Goal: Information Seeking & Learning: Learn about a topic

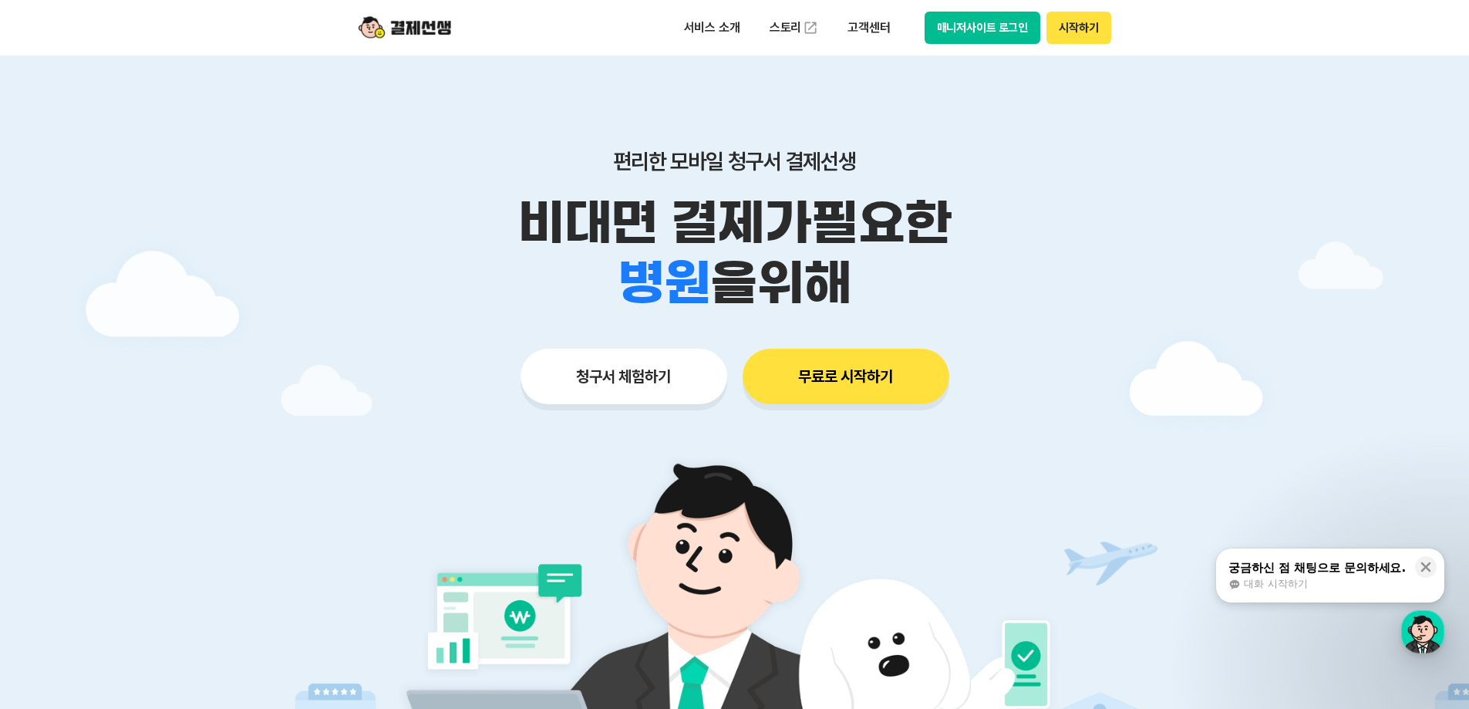
click at [880, 370] on button "무료로 시작하기" at bounding box center [846, 377] width 207 height 56
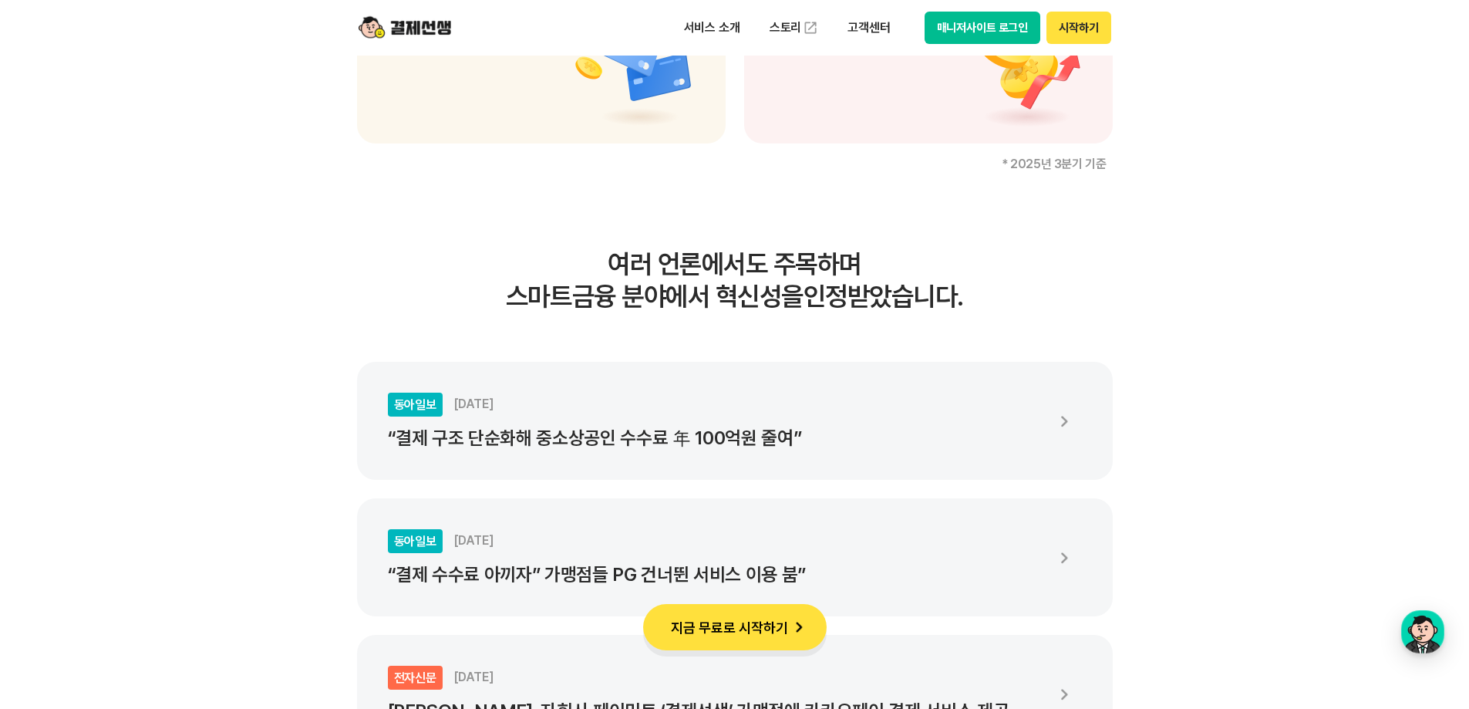
scroll to position [2699, 0]
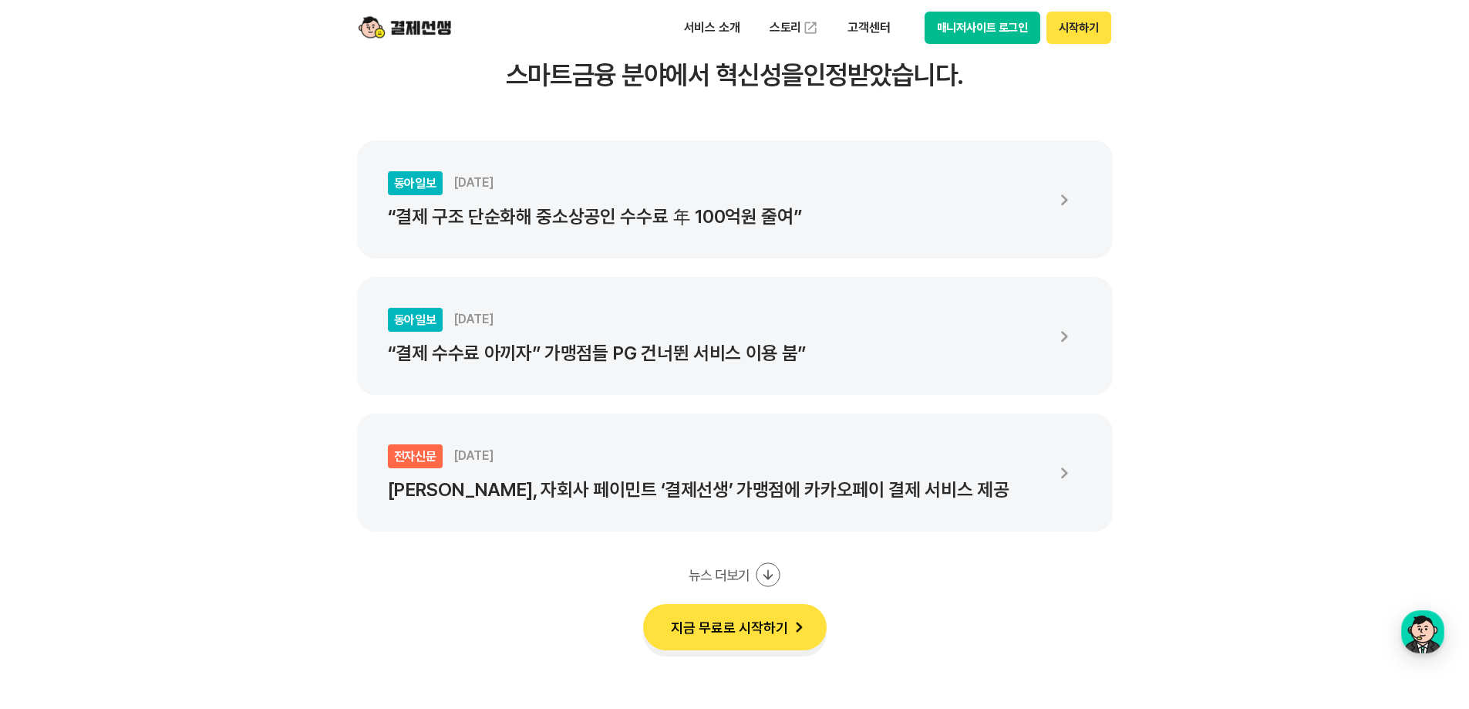
click at [713, 408] on ul "동아일보 2024.12.16 “결제 구조 단순화해 중소상공인 수수료 年 100억원 줄여” 동아일보 2024.12.12 “결제 수수료 아끼자” …" at bounding box center [735, 335] width 756 height 391
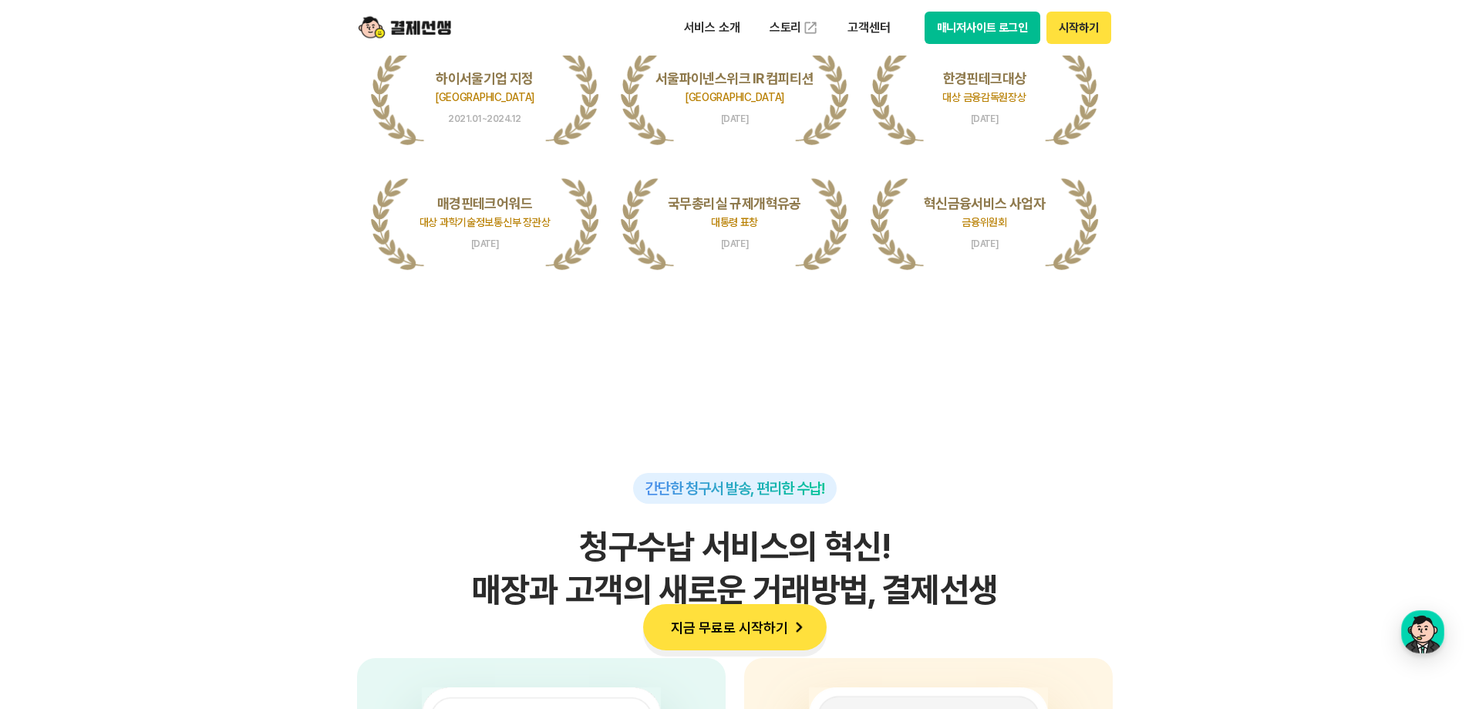
scroll to position [3701, 0]
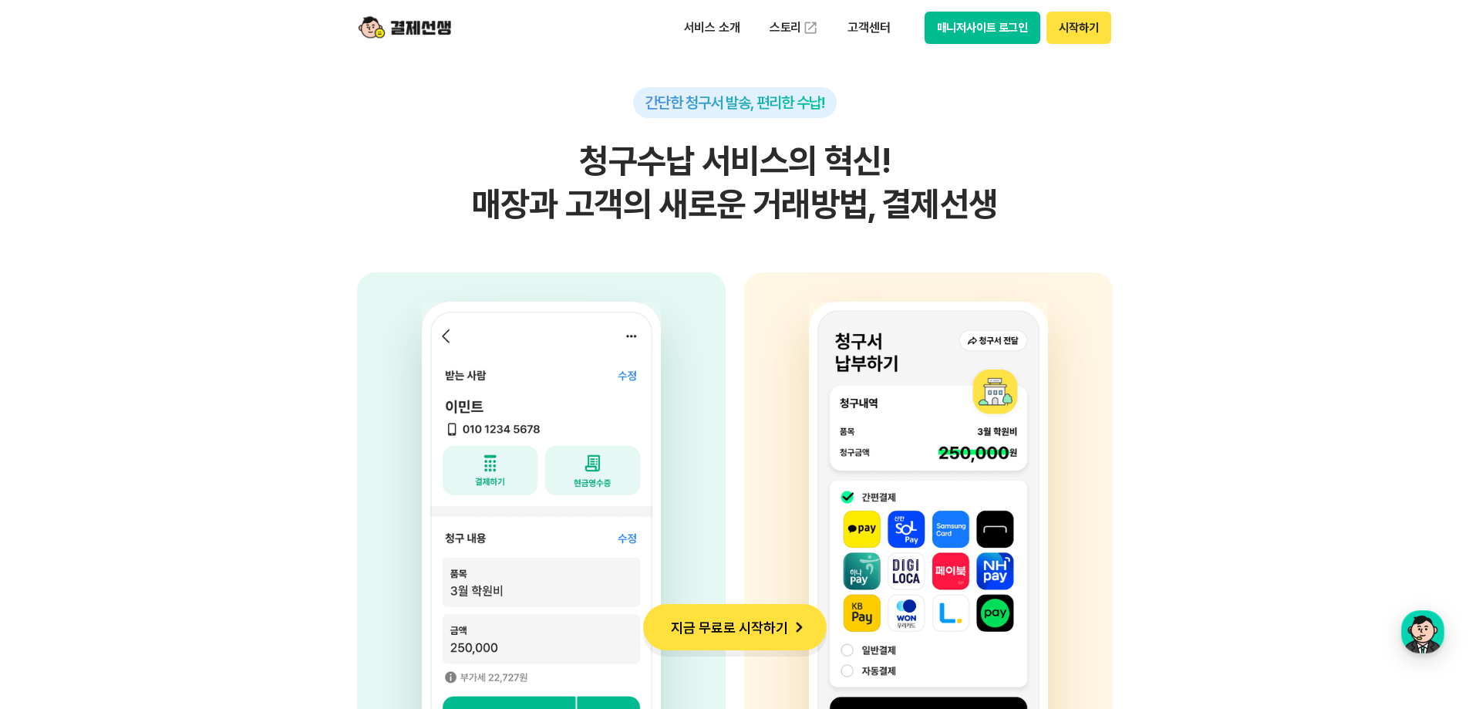
click at [756, 632] on button "지금 무료로 시작하기" at bounding box center [735, 627] width 184 height 46
click at [705, 29] on p "서비스 소개" at bounding box center [712, 28] width 78 height 28
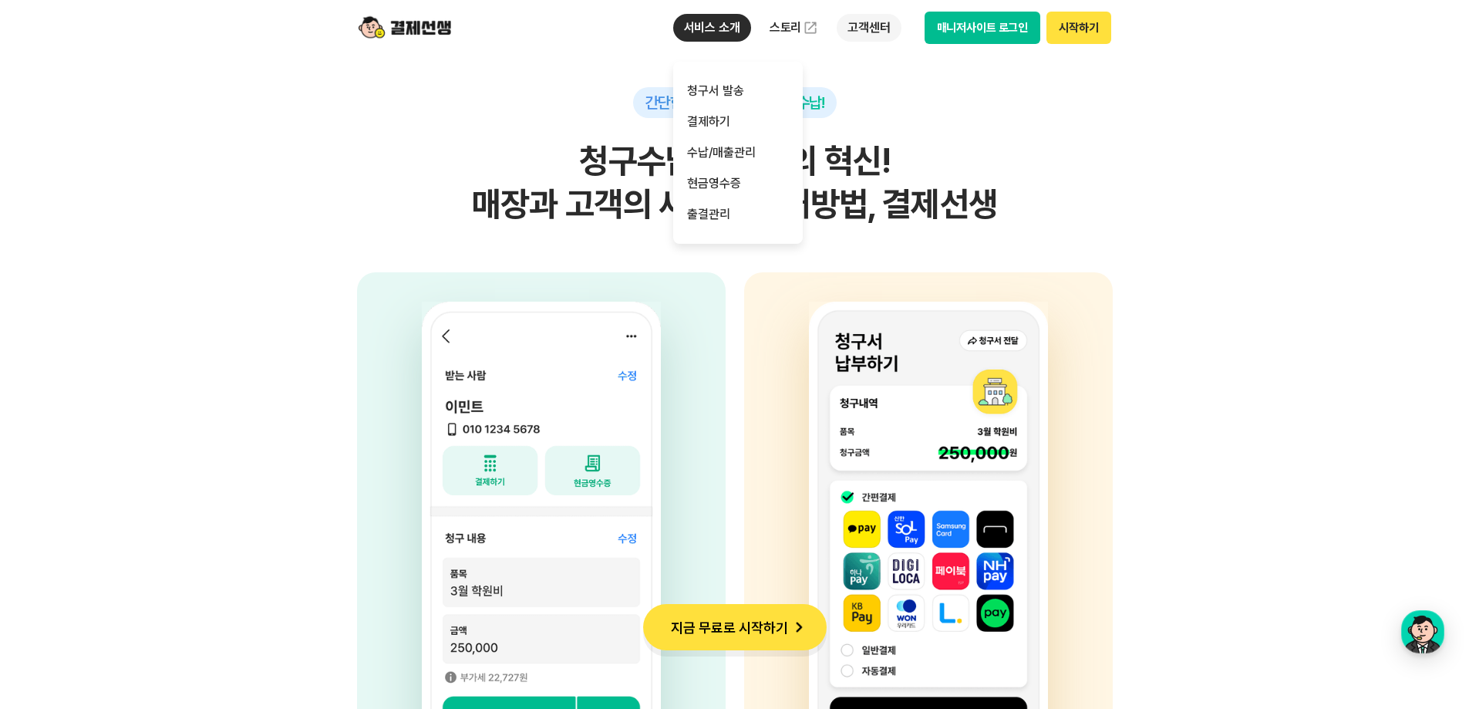
click at [856, 24] on p "고객센터" at bounding box center [869, 28] width 64 height 28
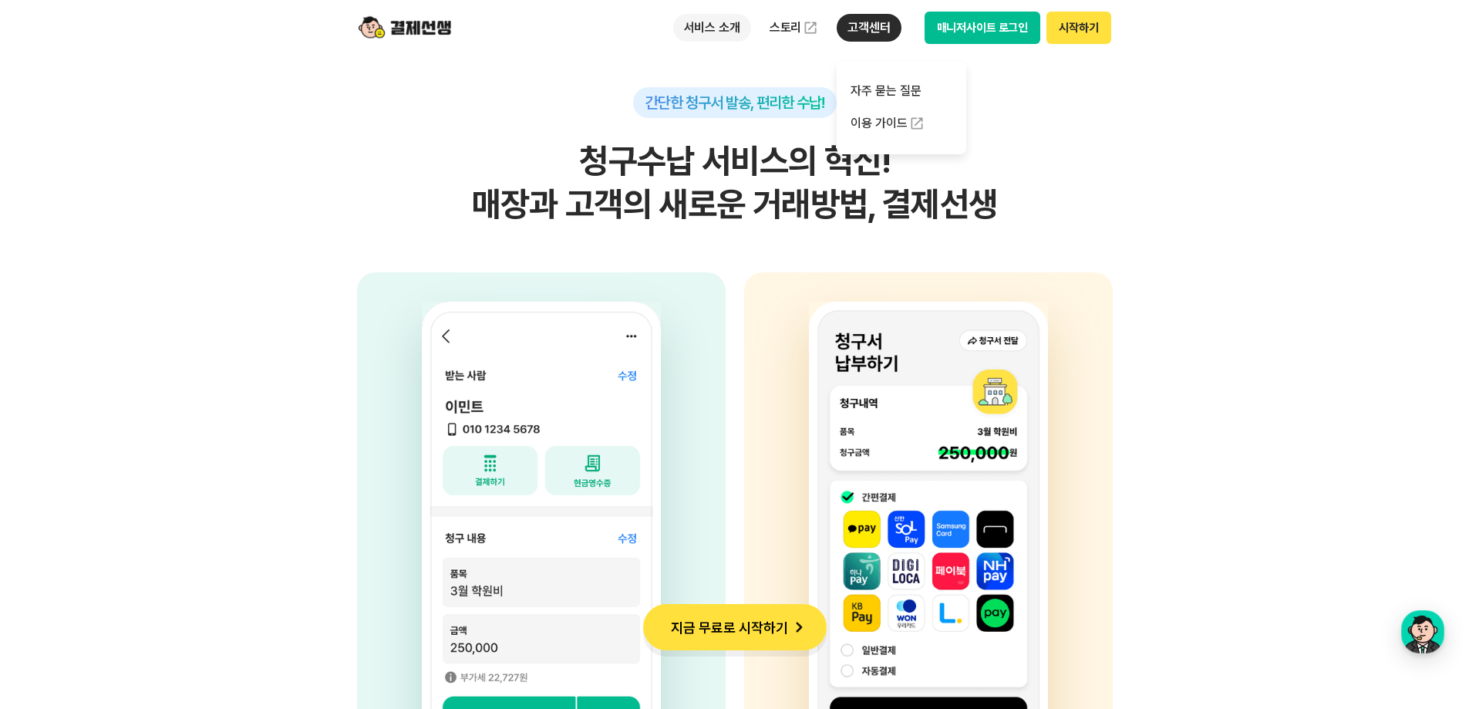
click at [721, 16] on p "서비스 소개" at bounding box center [712, 28] width 78 height 28
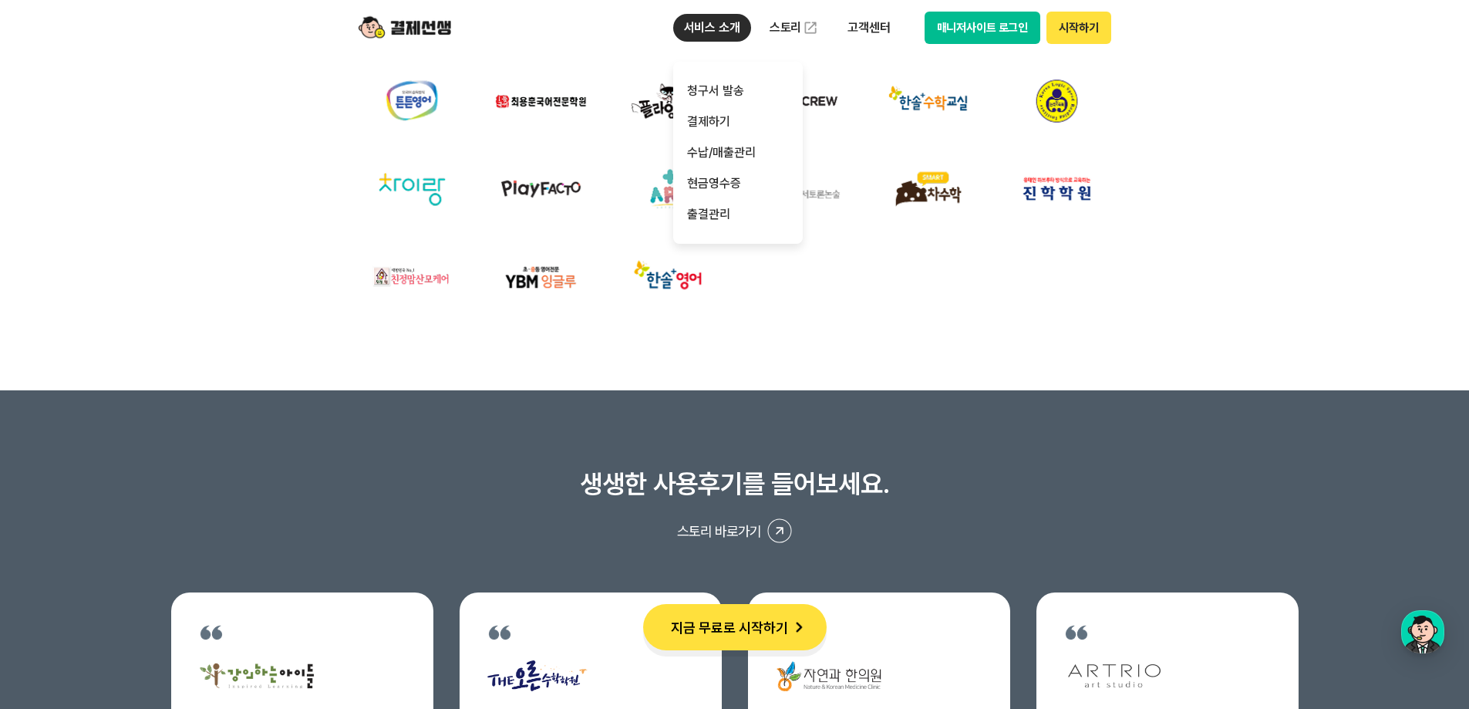
scroll to position [5475, 0]
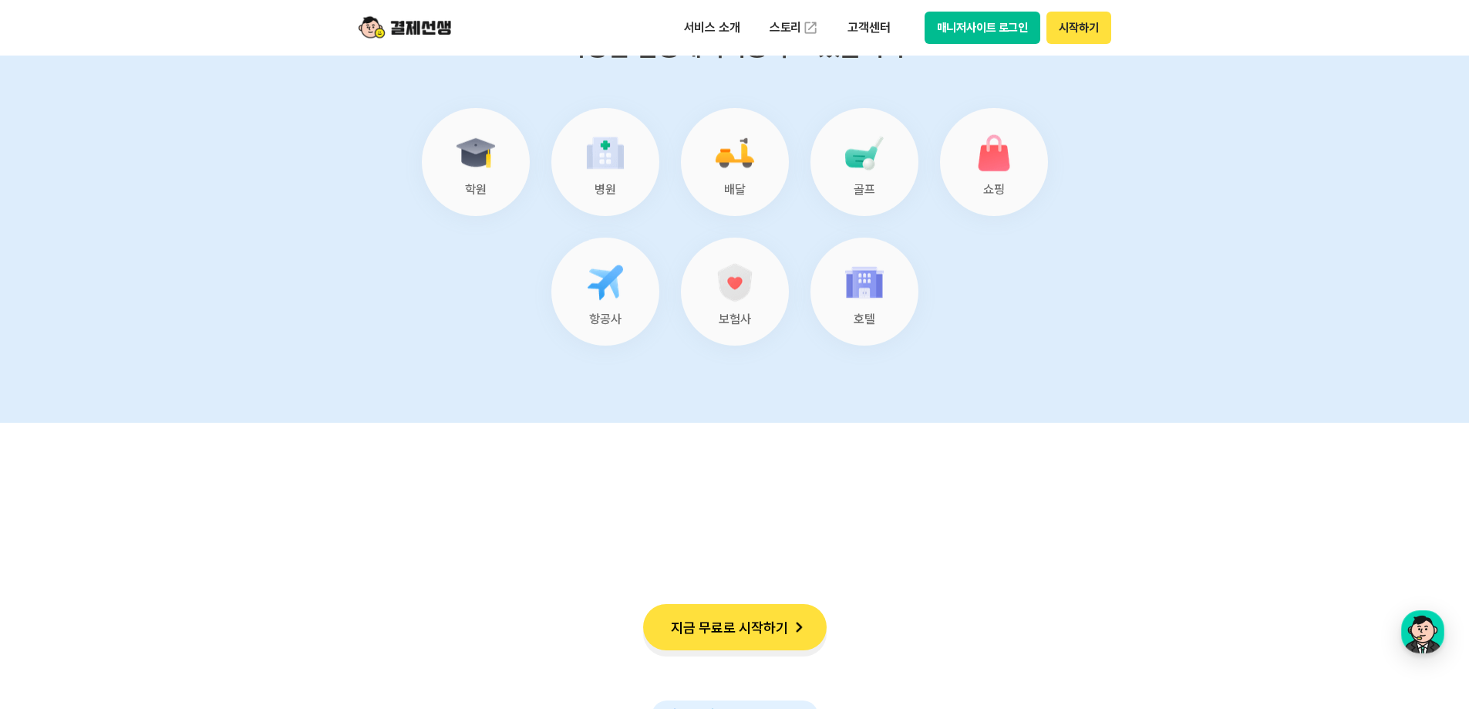
scroll to position [6477, 0]
click at [968, 333] on ul "학원 병원 배달 골프 쇼핑 항공사 보험사 호텔" at bounding box center [735, 225] width 626 height 237
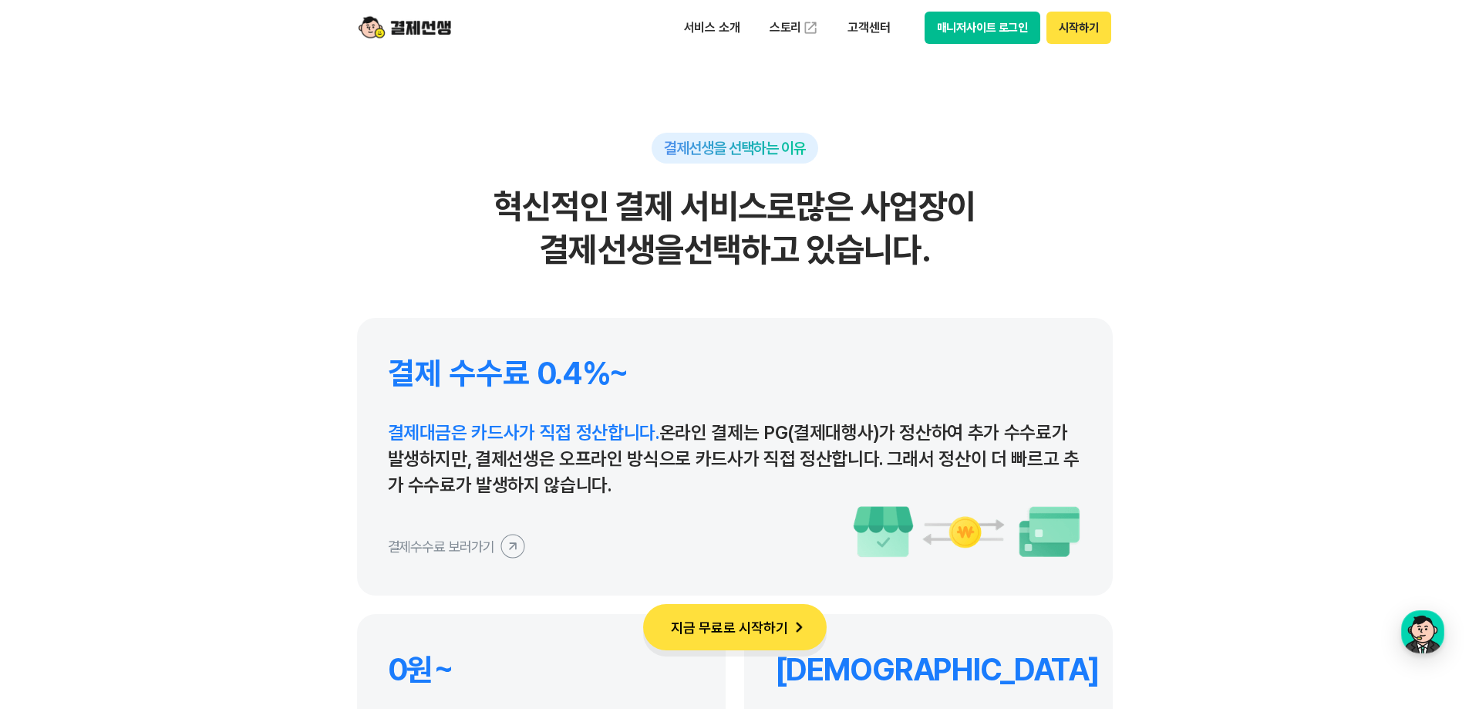
scroll to position [6940, 0]
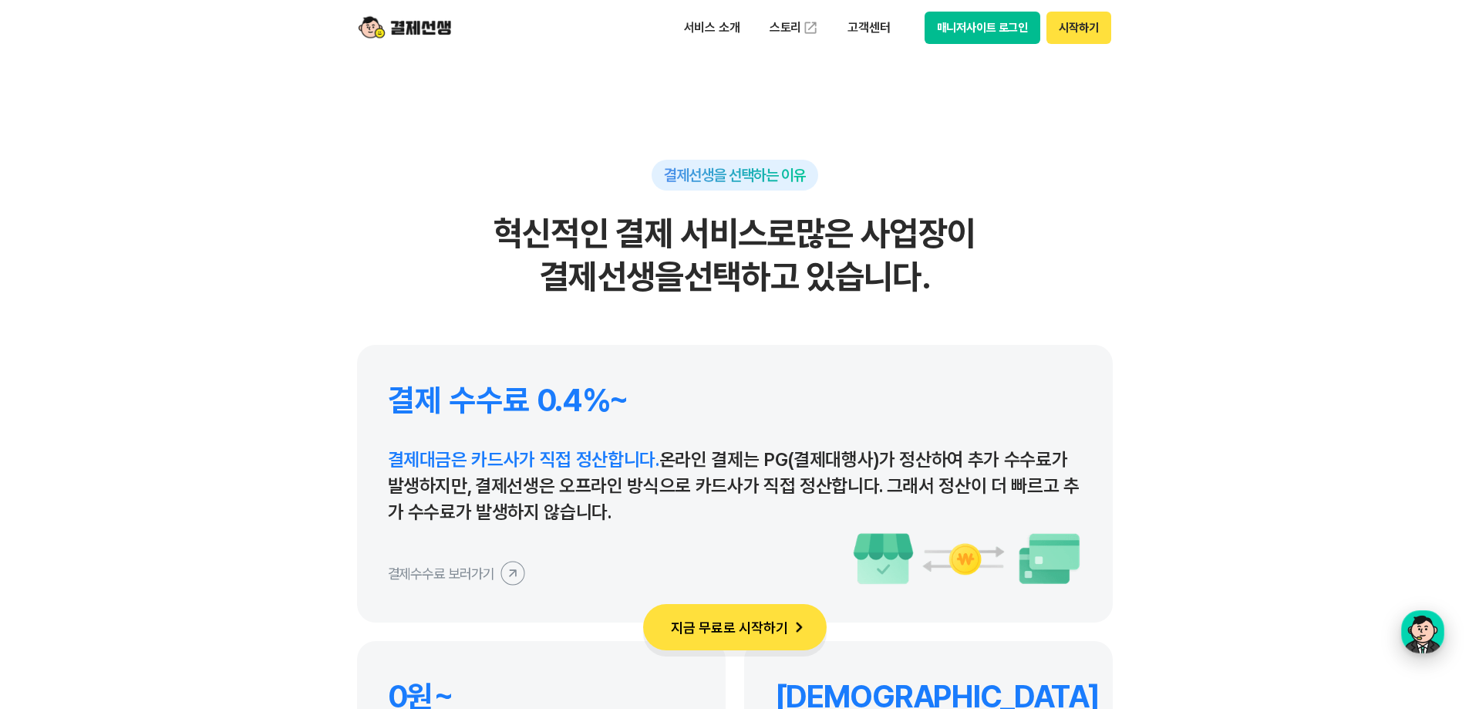
click at [1413, 632] on div "button" at bounding box center [1422, 631] width 43 height 43
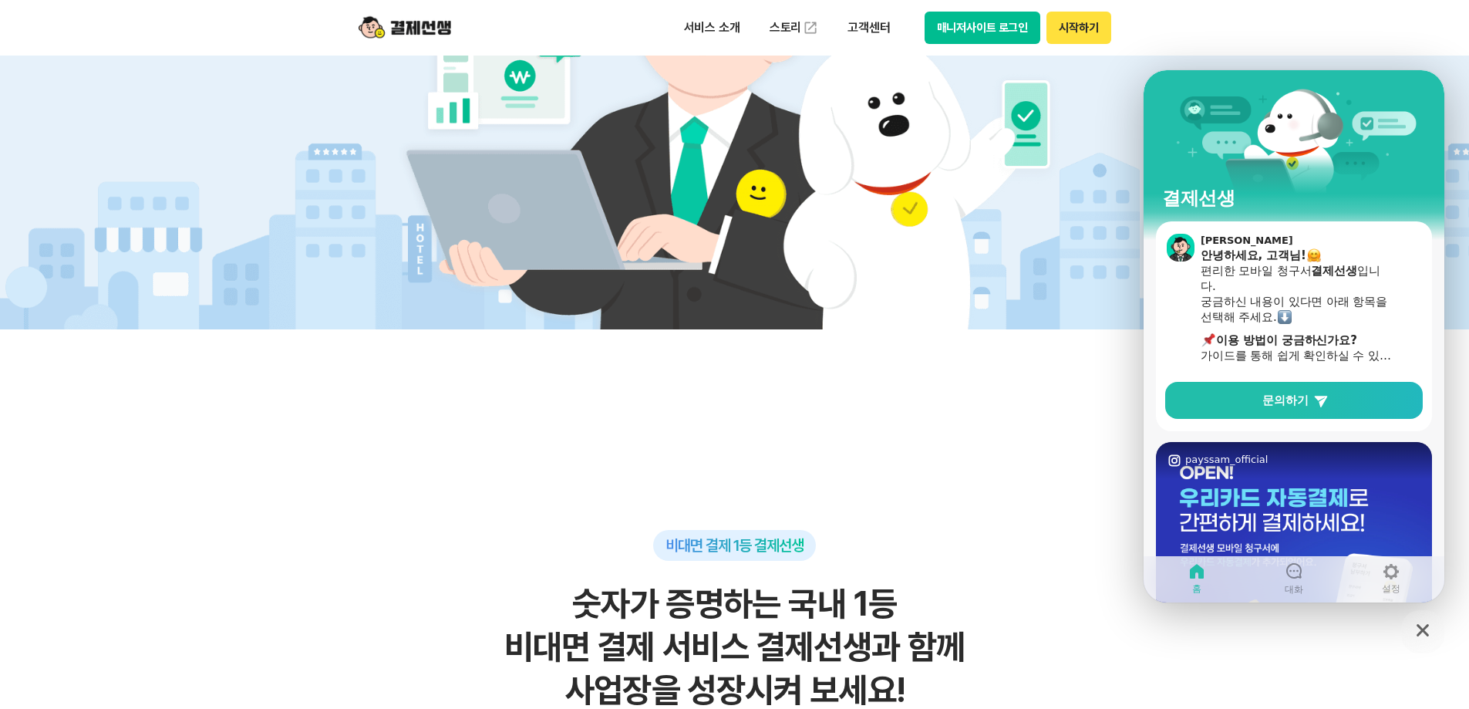
scroll to position [0, 0]
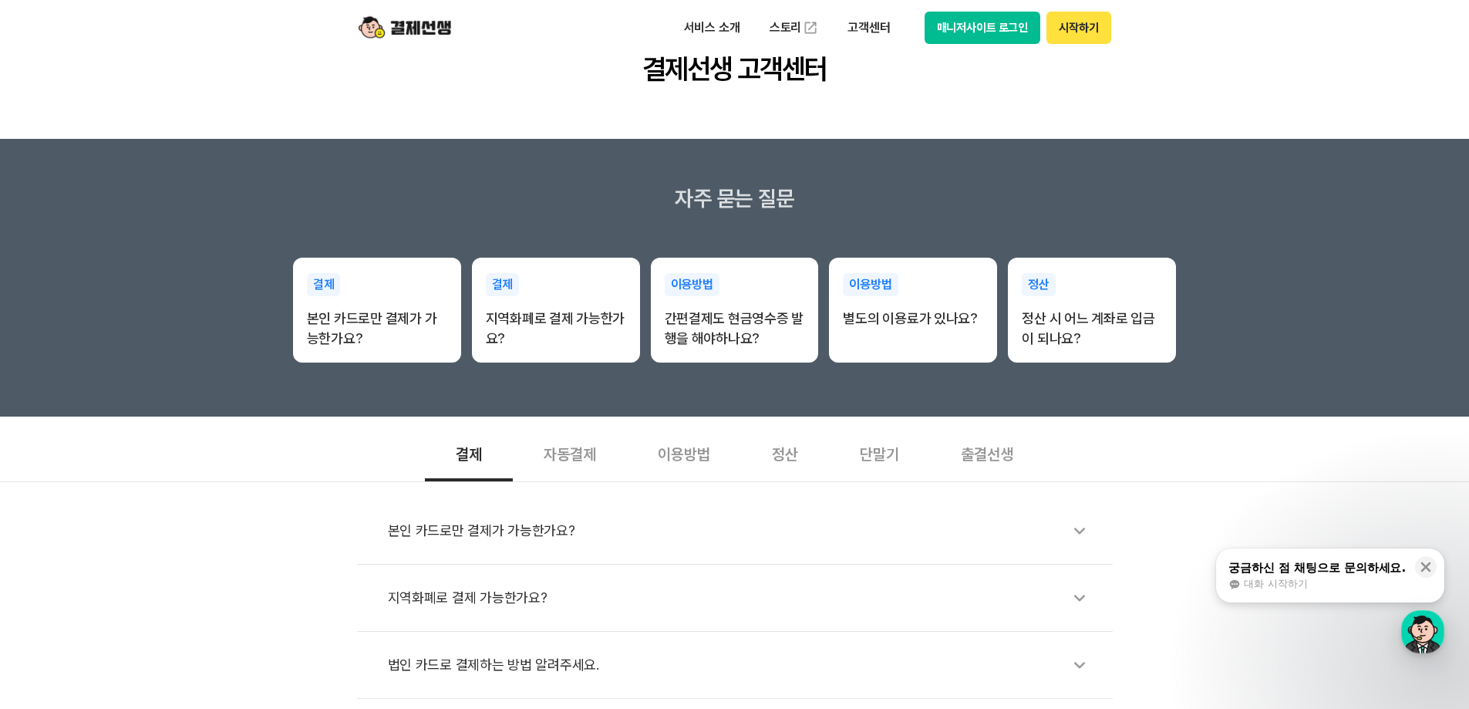
scroll to position [154, 0]
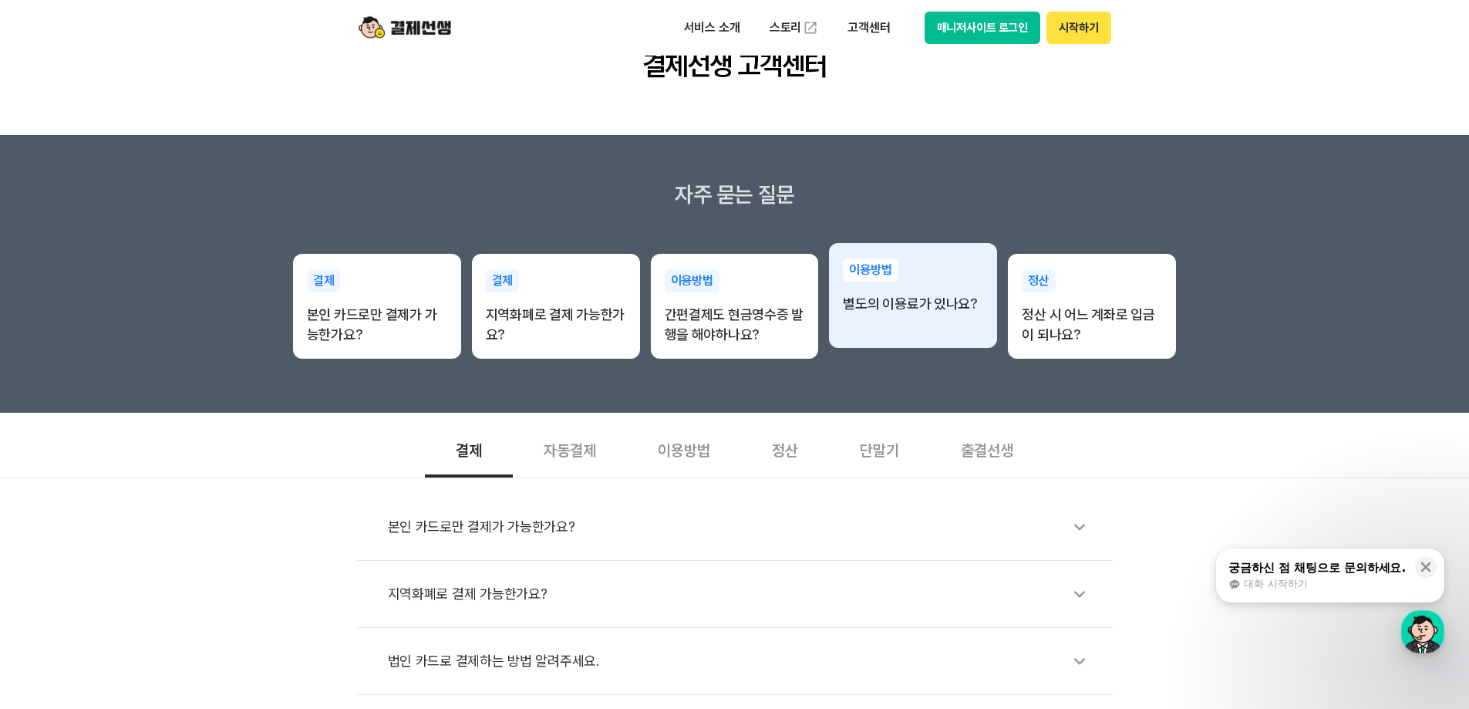
click at [925, 348] on div "이용방법 별도의 이용료가 있나요?" at bounding box center [913, 295] width 168 height 105
click at [916, 318] on div "이용방법 별도의 이용료가 있나요?" at bounding box center [913, 286] width 168 height 86
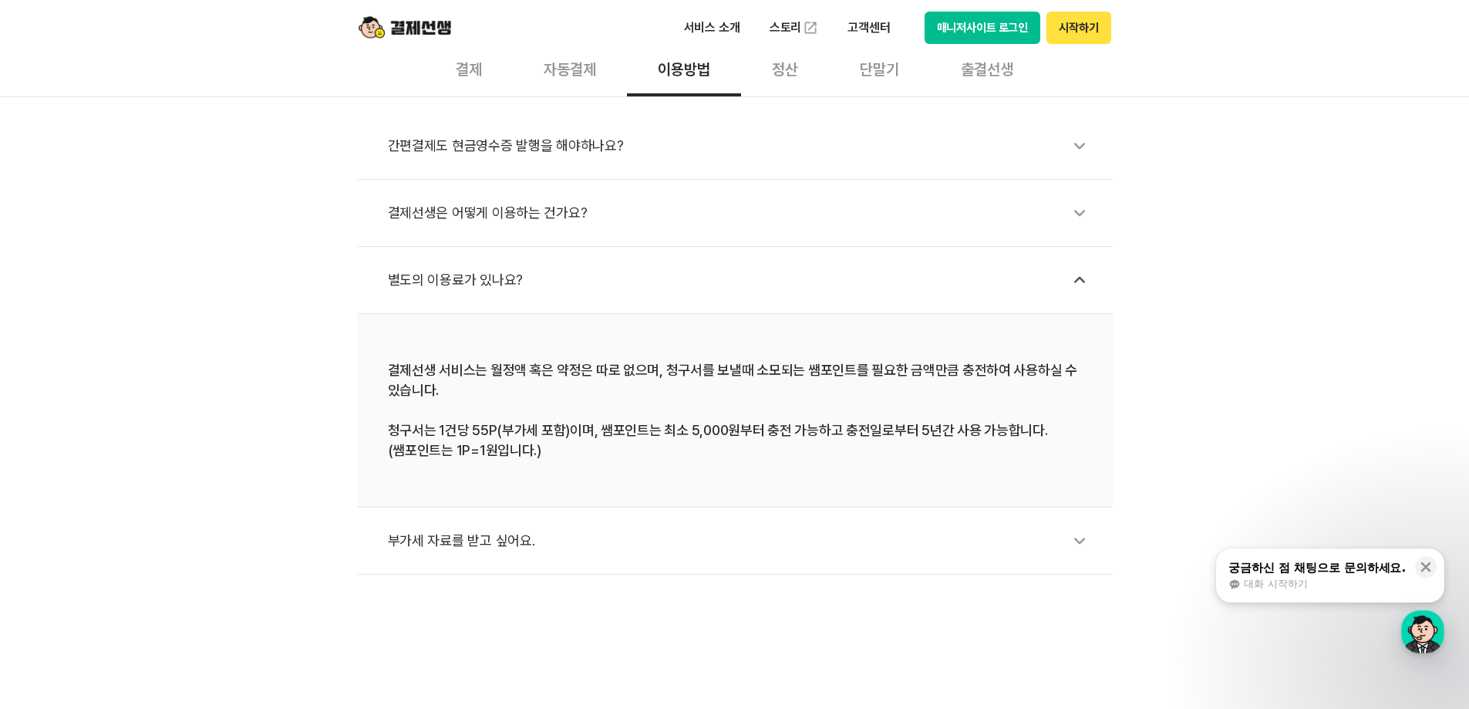
scroll to position [540, 0]
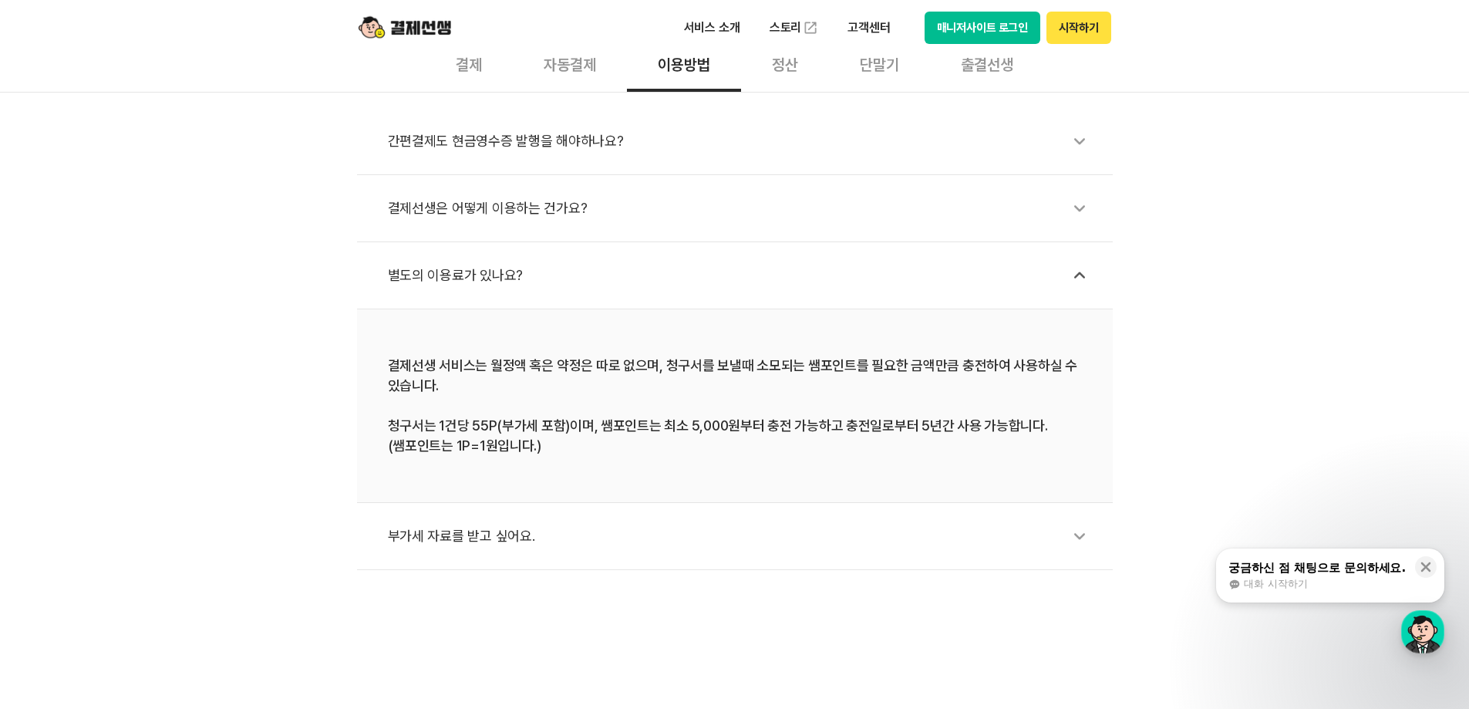
click at [500, 143] on div "간편결제도 현금영수증 발행을 해야하나요?" at bounding box center [742, 140] width 709 height 35
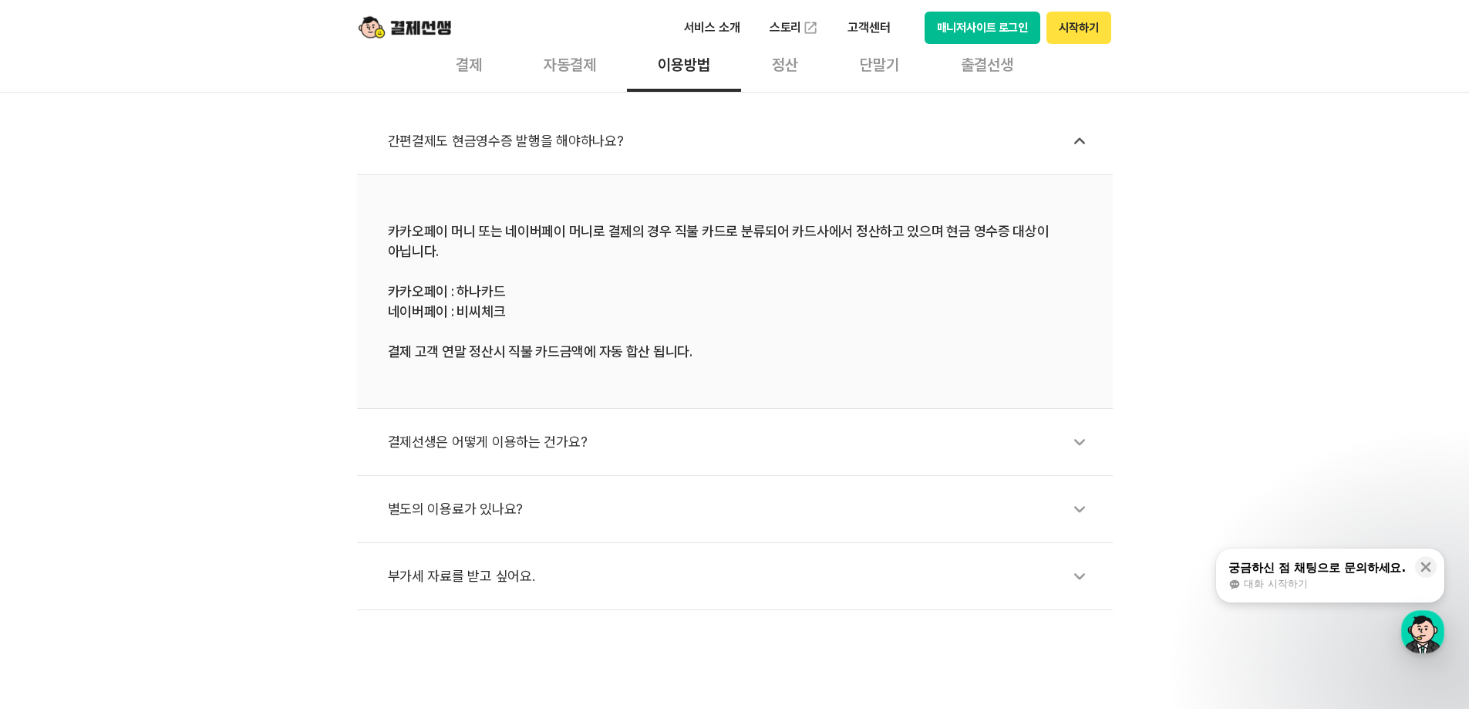
click at [475, 444] on div "결제선생은 어떻게 이용하는 건가요?" at bounding box center [742, 441] width 709 height 35
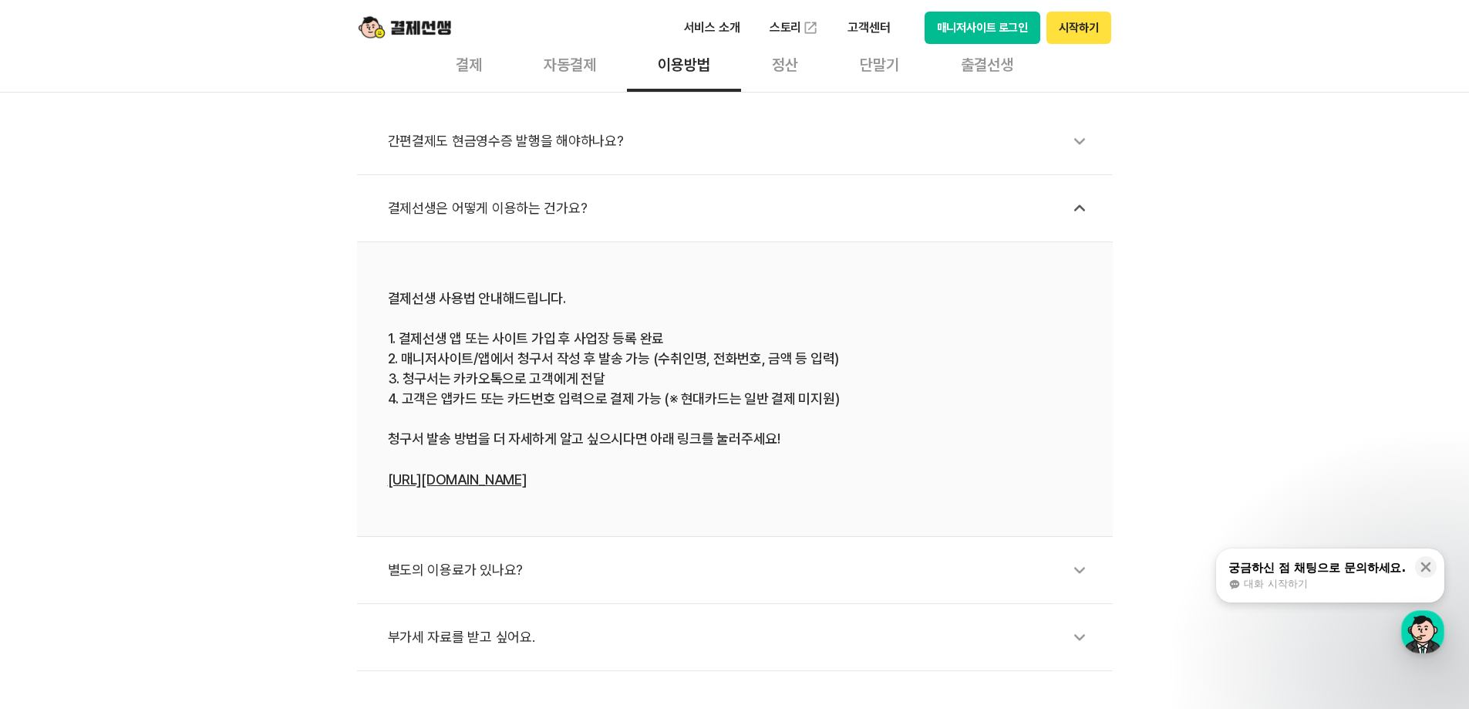
click at [448, 570] on div "별도의 이용료가 있나요?" at bounding box center [742, 569] width 709 height 35
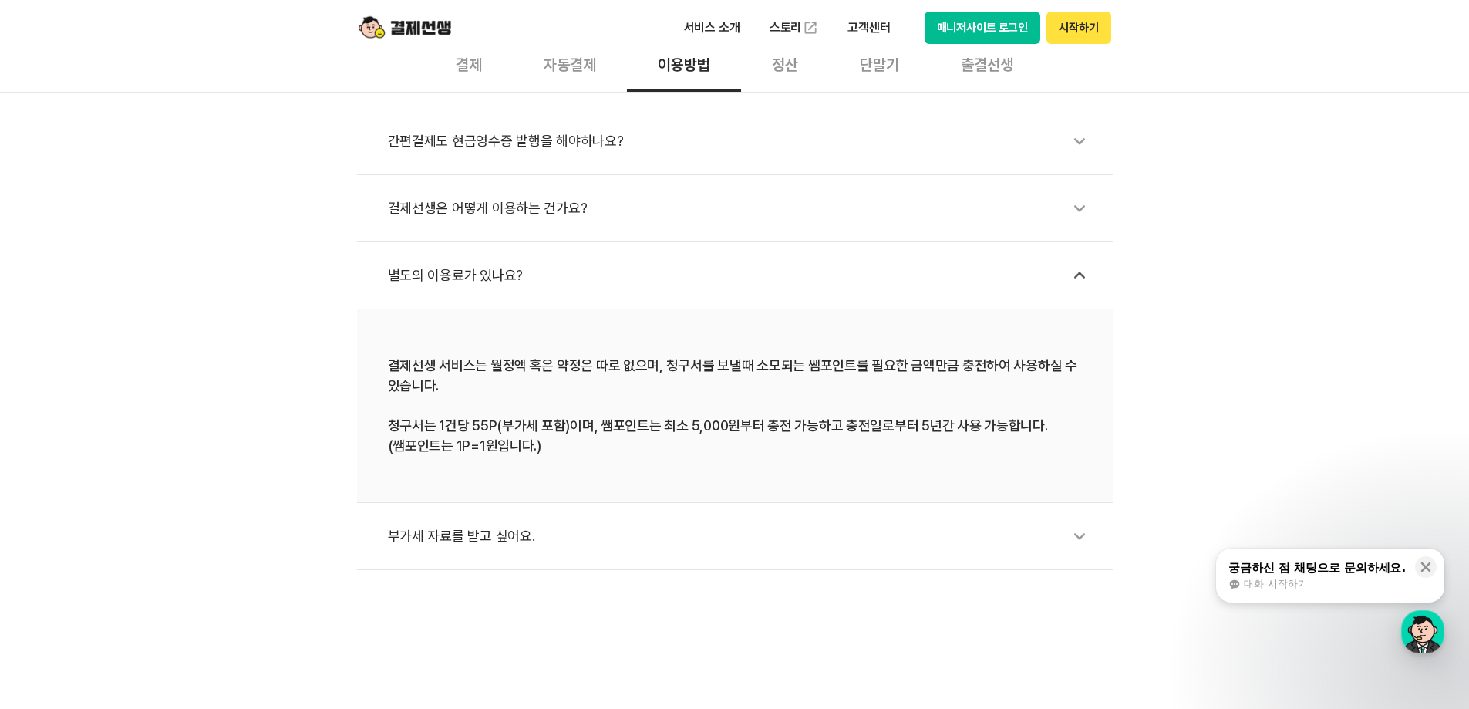
click at [1204, 359] on div "간편결제도 현금영수증 발행을 해야하나요? 결제선생은 어떻게 이용하는 건가요? 별도의 이용료가 있나요? 결제선생 서비스는 월정액 혹은 약정은 따…" at bounding box center [734, 331] width 1469 height 478
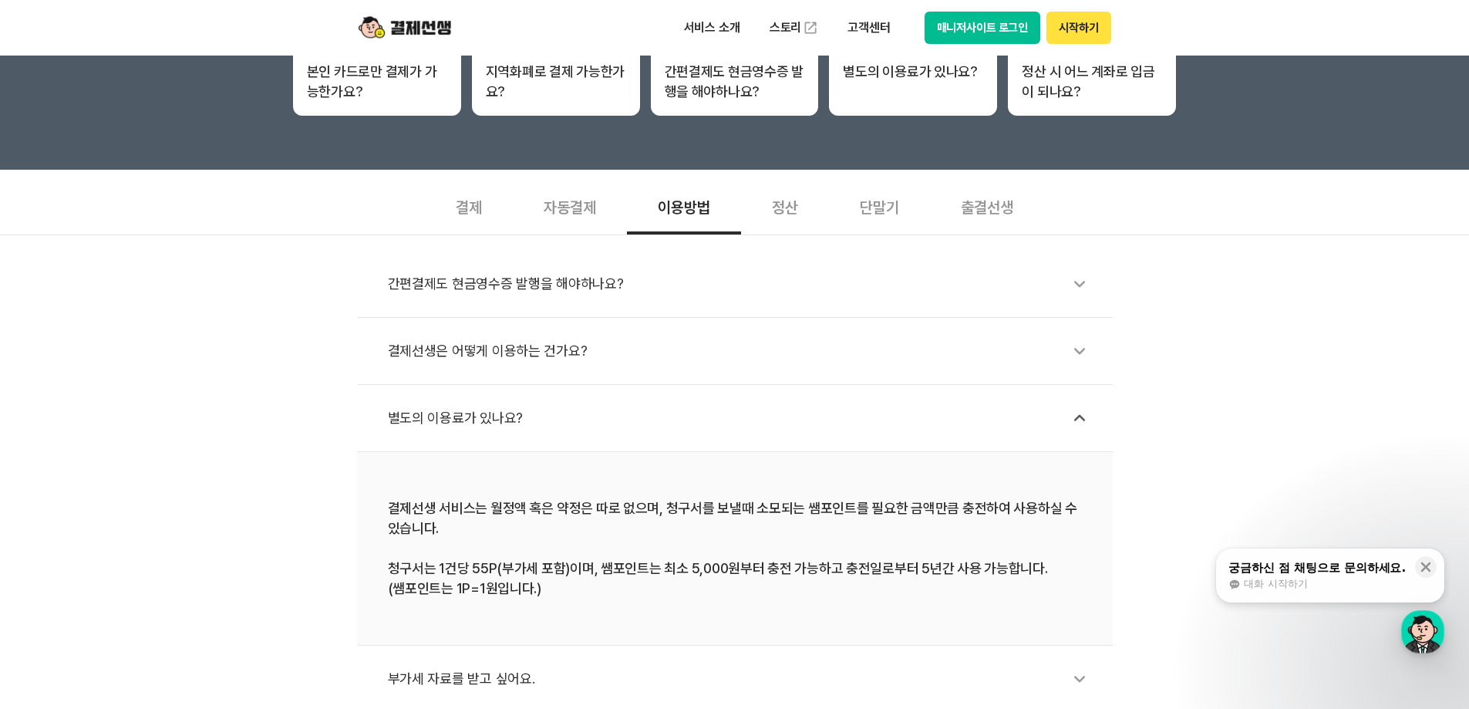
scroll to position [386, 0]
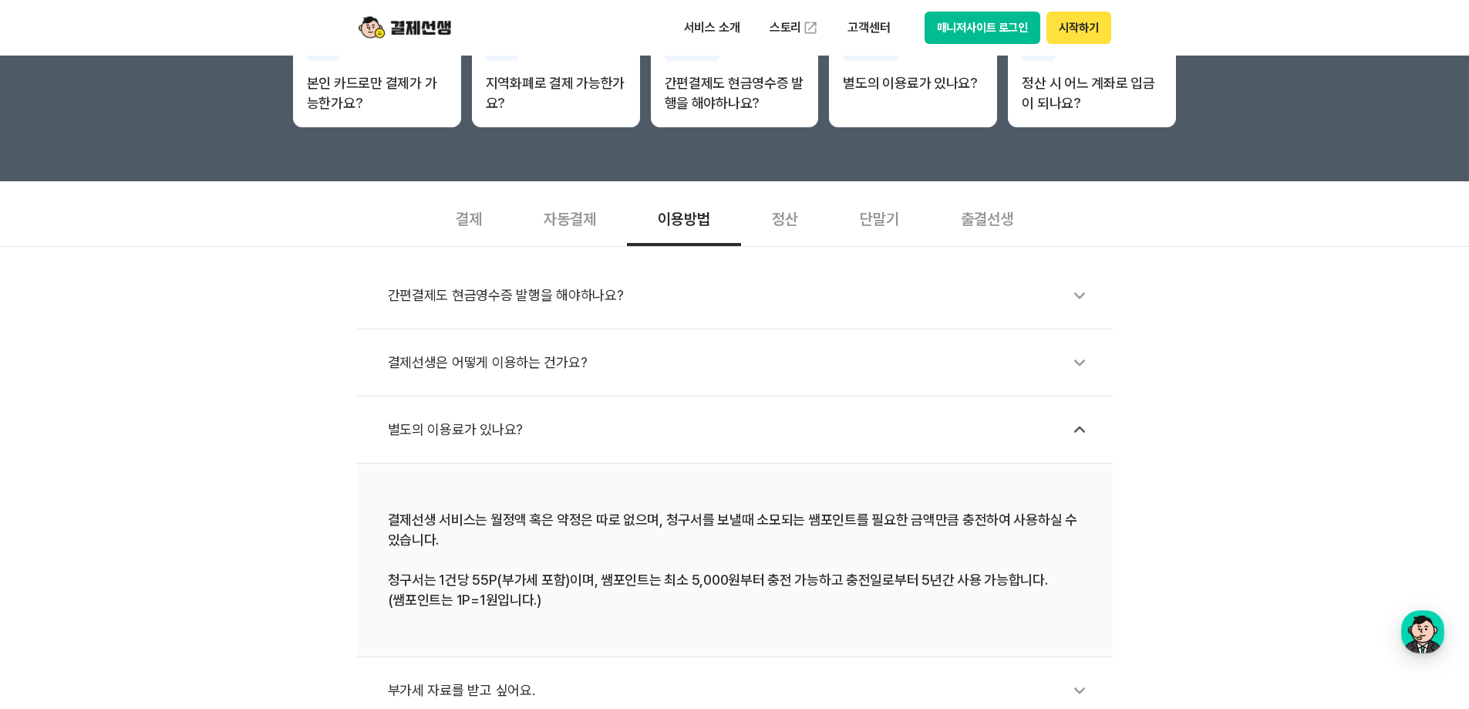
click at [783, 209] on div "정산" at bounding box center [785, 217] width 88 height 57
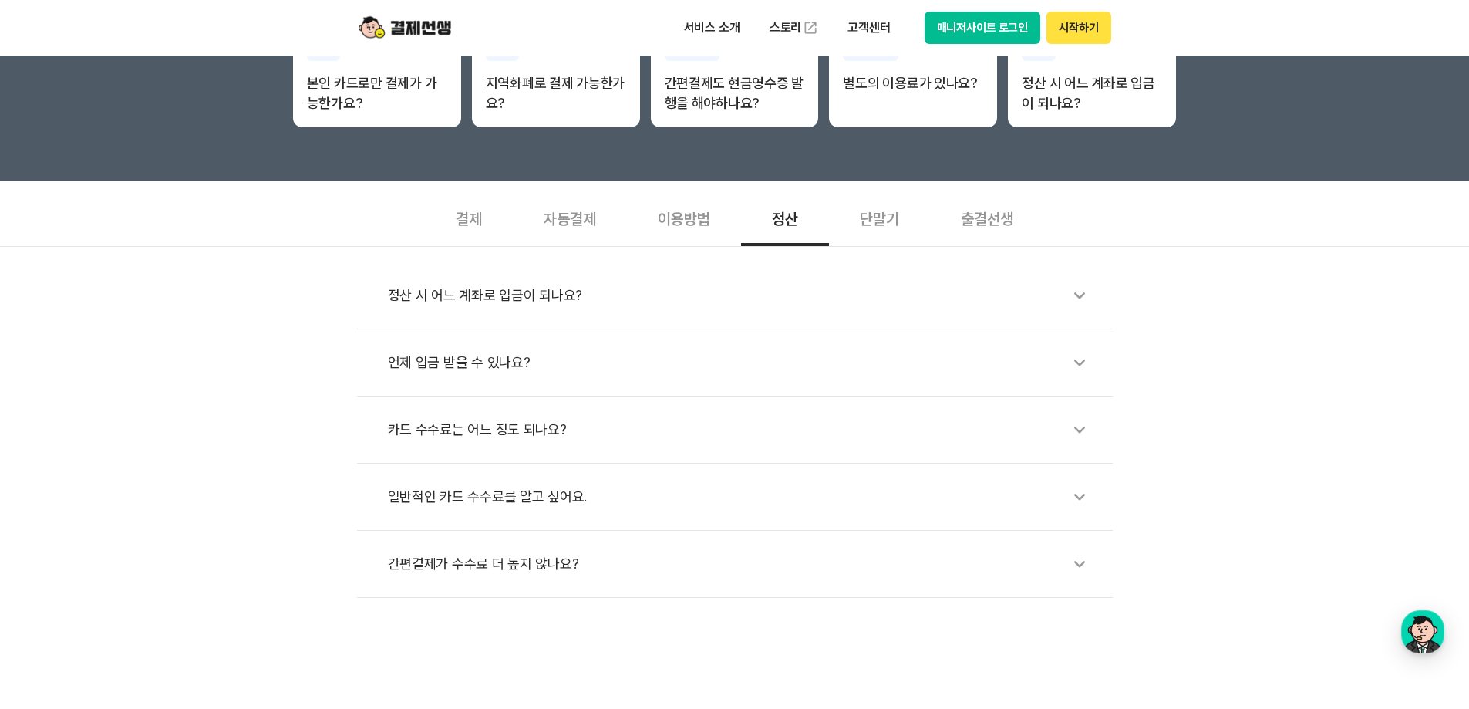
click at [888, 231] on div "단말기" at bounding box center [879, 217] width 101 height 57
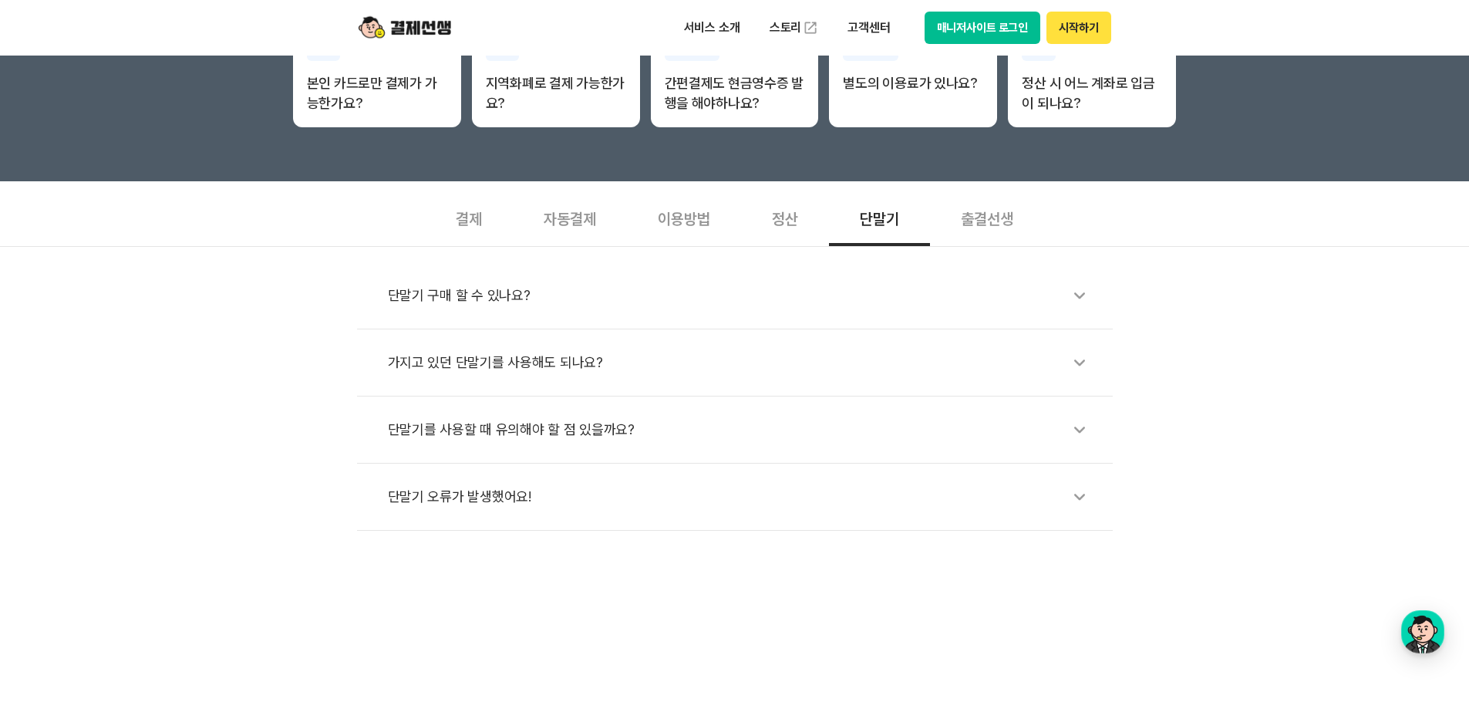
click at [595, 285] on div "단말기 구매 할 수 있나요?" at bounding box center [742, 295] width 709 height 35
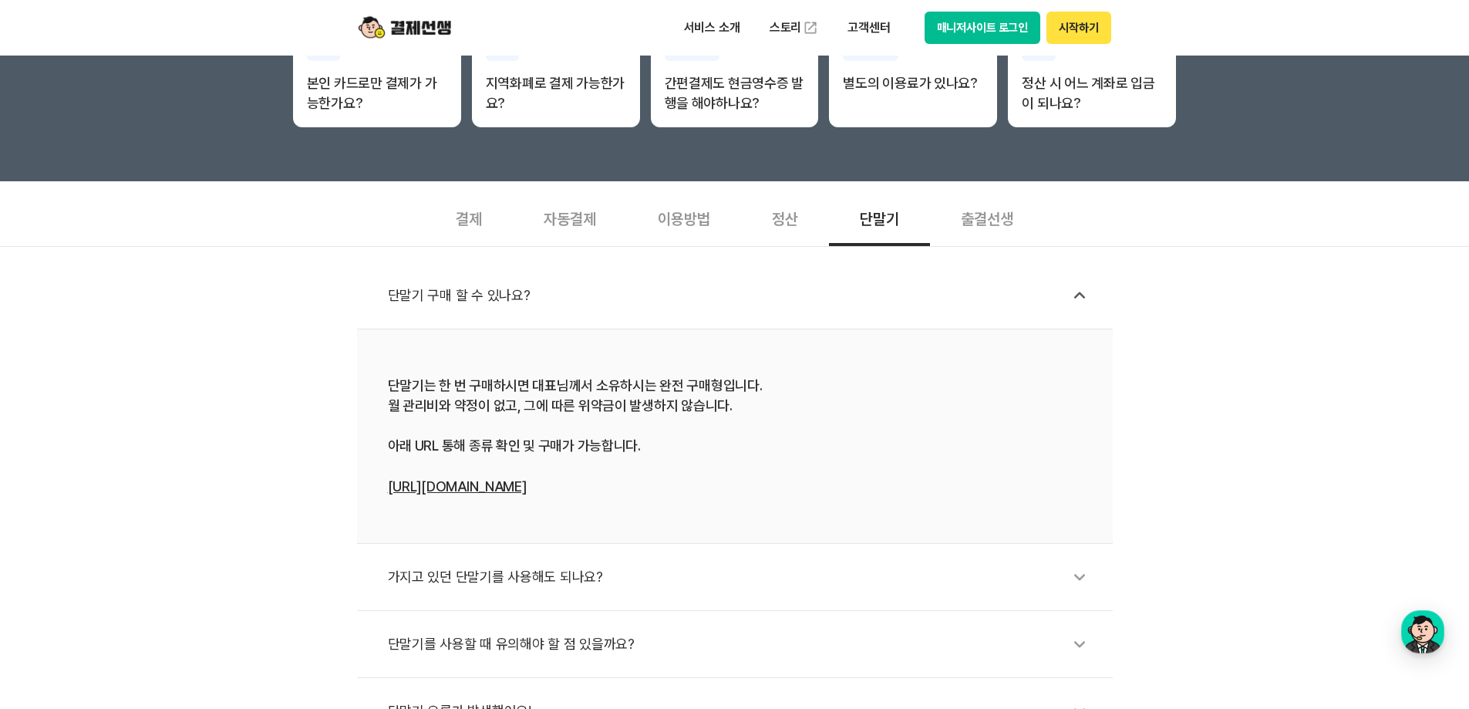
click at [587, 562] on div "가지고 있던 단말기를 사용해도 되나요?" at bounding box center [742, 576] width 709 height 35
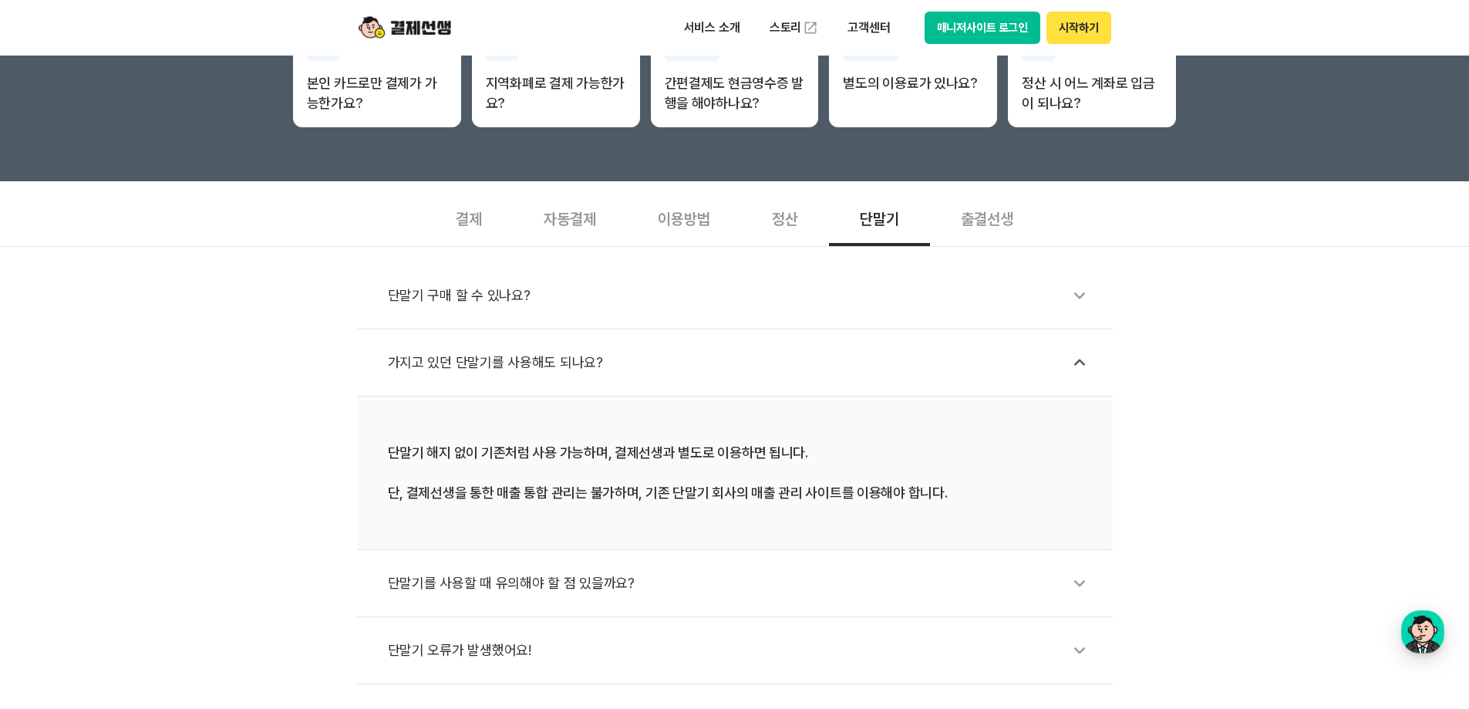
click at [592, 586] on div "단말기를 사용할 때 유의해야 할 점 있을까요?" at bounding box center [742, 582] width 709 height 35
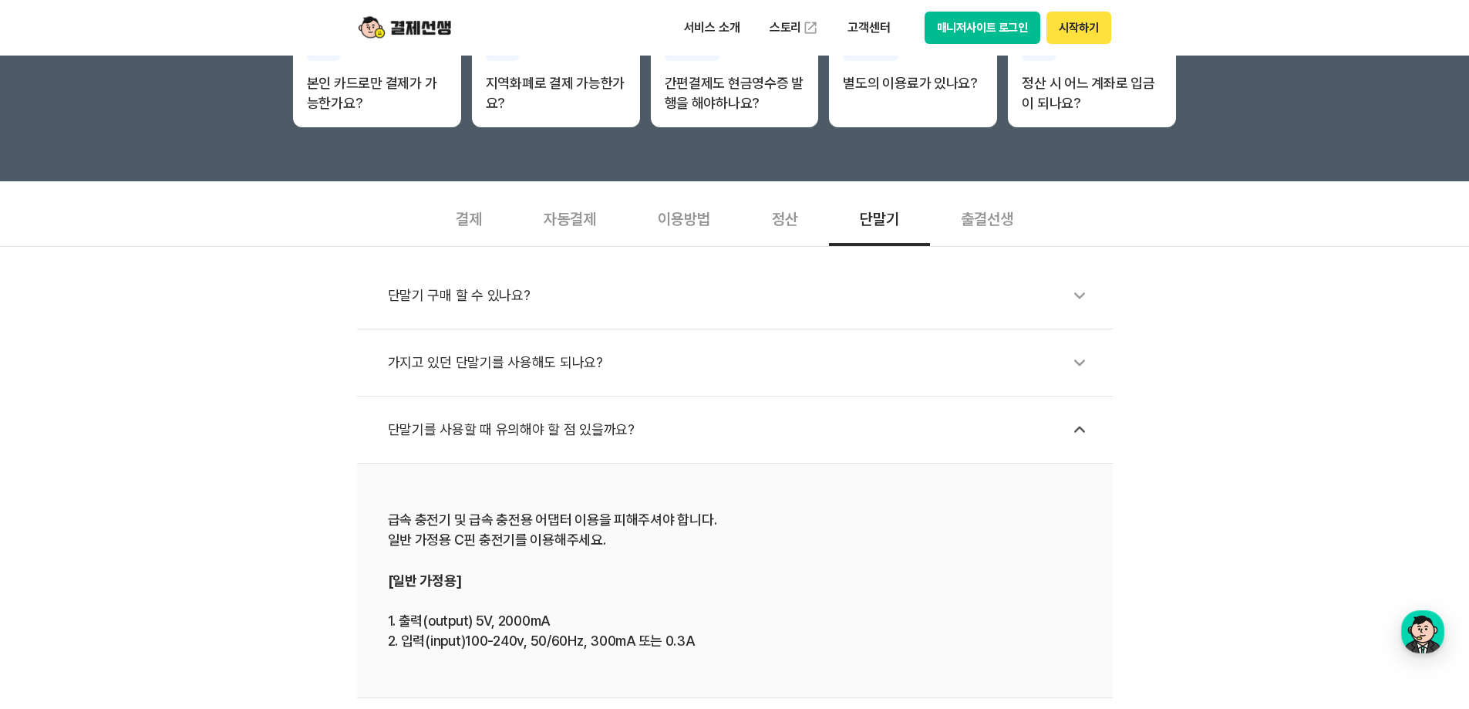
click at [584, 378] on div "가지고 있던 단말기를 사용해도 되나요?" at bounding box center [742, 362] width 709 height 35
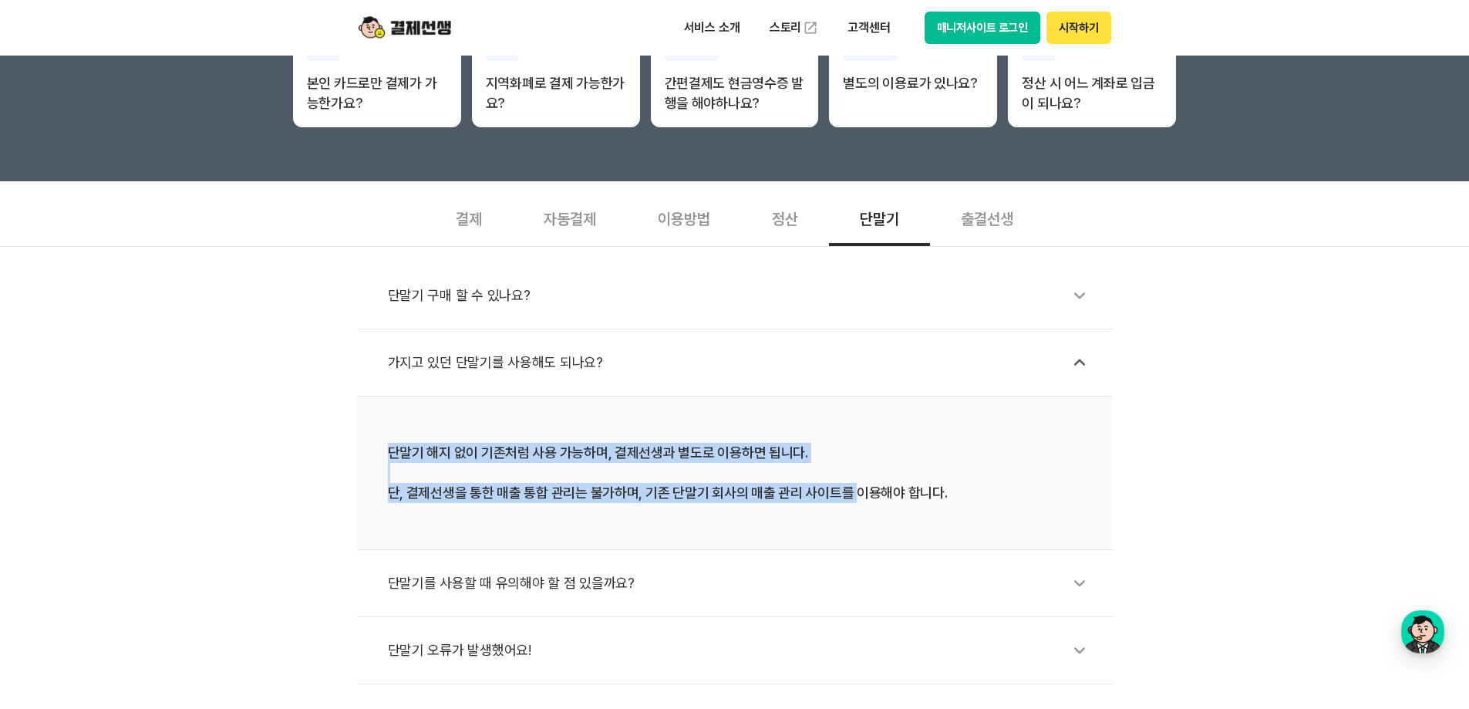
drag, startPoint x: 379, startPoint y: 452, endPoint x: 950, endPoint y: 482, distance: 571.4
click at [908, 490] on li "단말기 해지 없이 기존처럼 사용 가능하며, 결제선생과 별도로 이용하면 됩니다. 단, 결제선생을 통한 매출 통합 관리는 불가하며, 기존 단말기 …" at bounding box center [735, 472] width 756 height 153
click at [962, 479] on div "단말기 해지 없이 기존처럼 사용 가능하며, 결제선생과 별도로 이용하면 됩니다. 단, 결제선생을 통한 매출 통합 관리는 불가하며, 기존 단말기 …" at bounding box center [735, 473] width 694 height 60
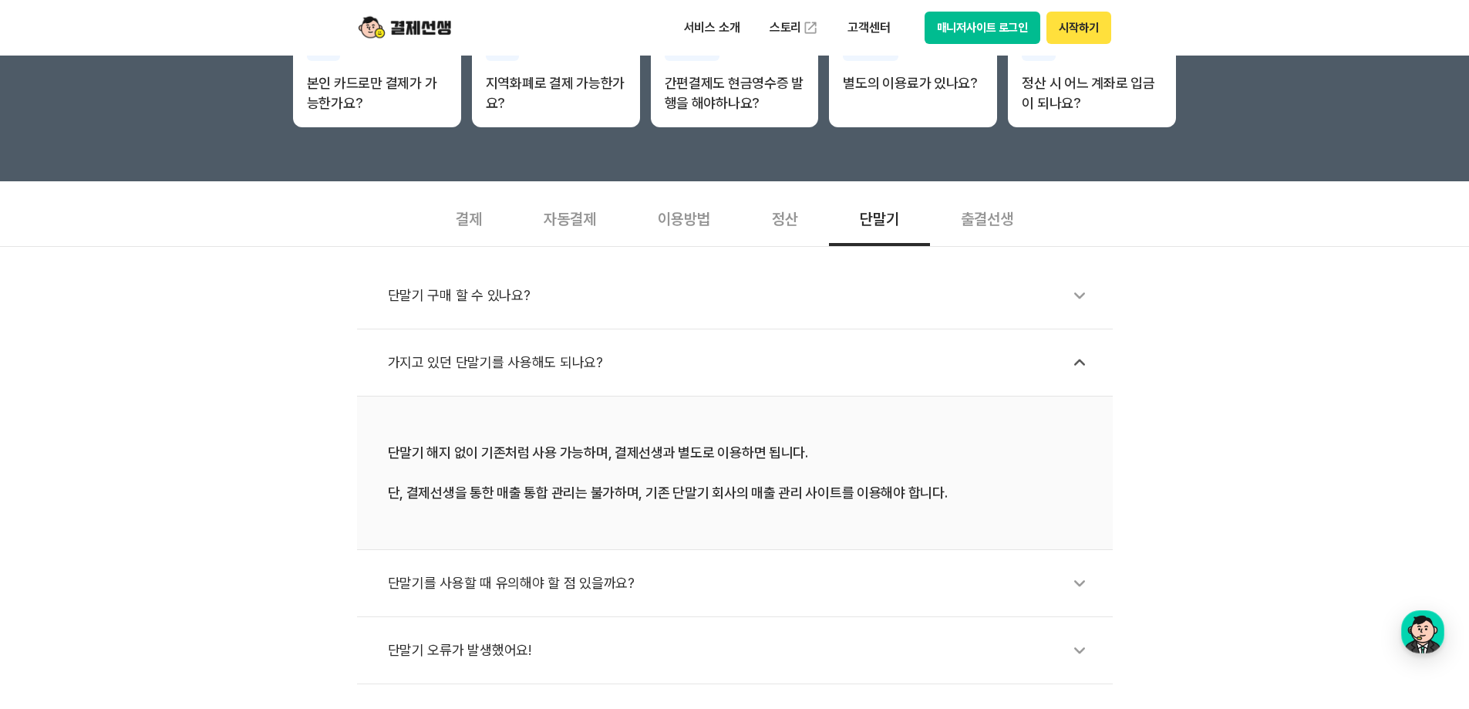
click at [666, 310] on div "단말기 구매 할 수 있나요?" at bounding box center [742, 295] width 709 height 35
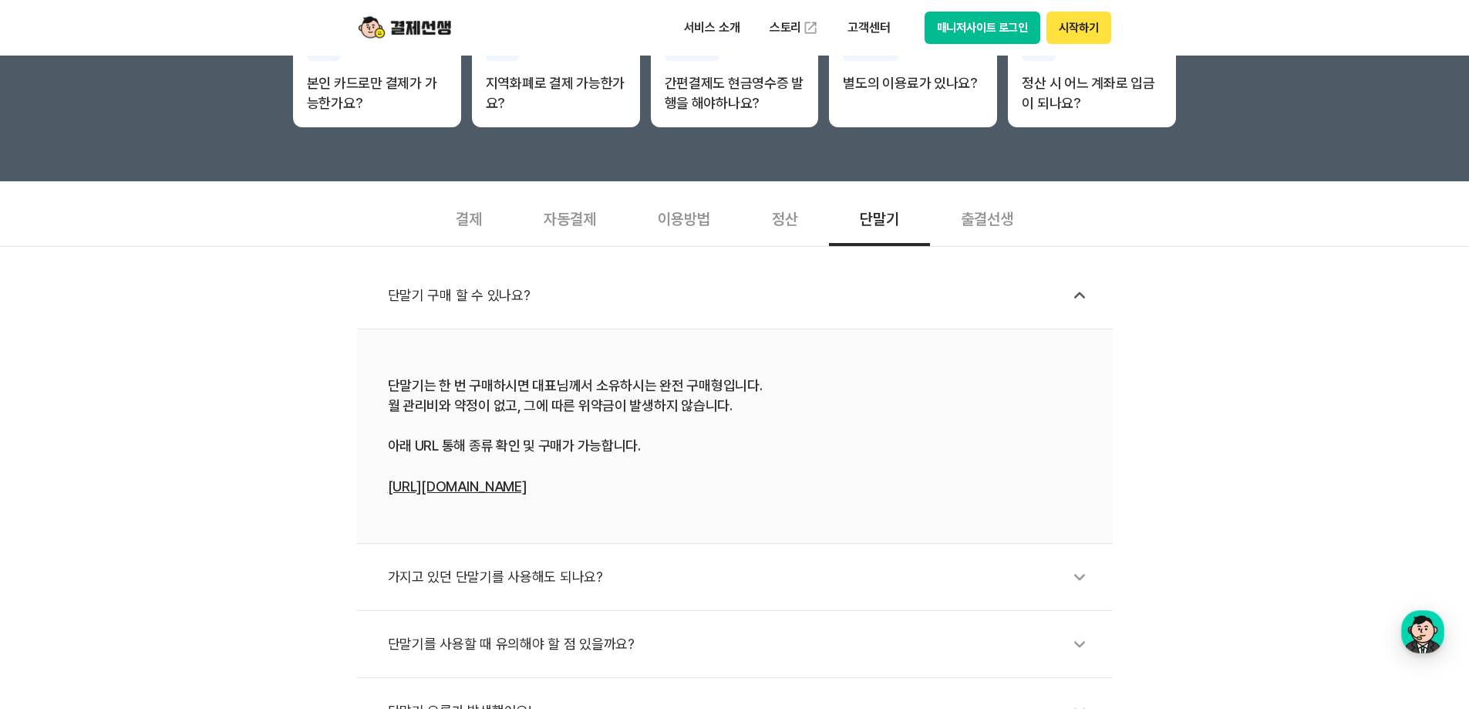
click at [622, 590] on div "가지고 있던 단말기를 사용해도 되나요?" at bounding box center [742, 576] width 709 height 35
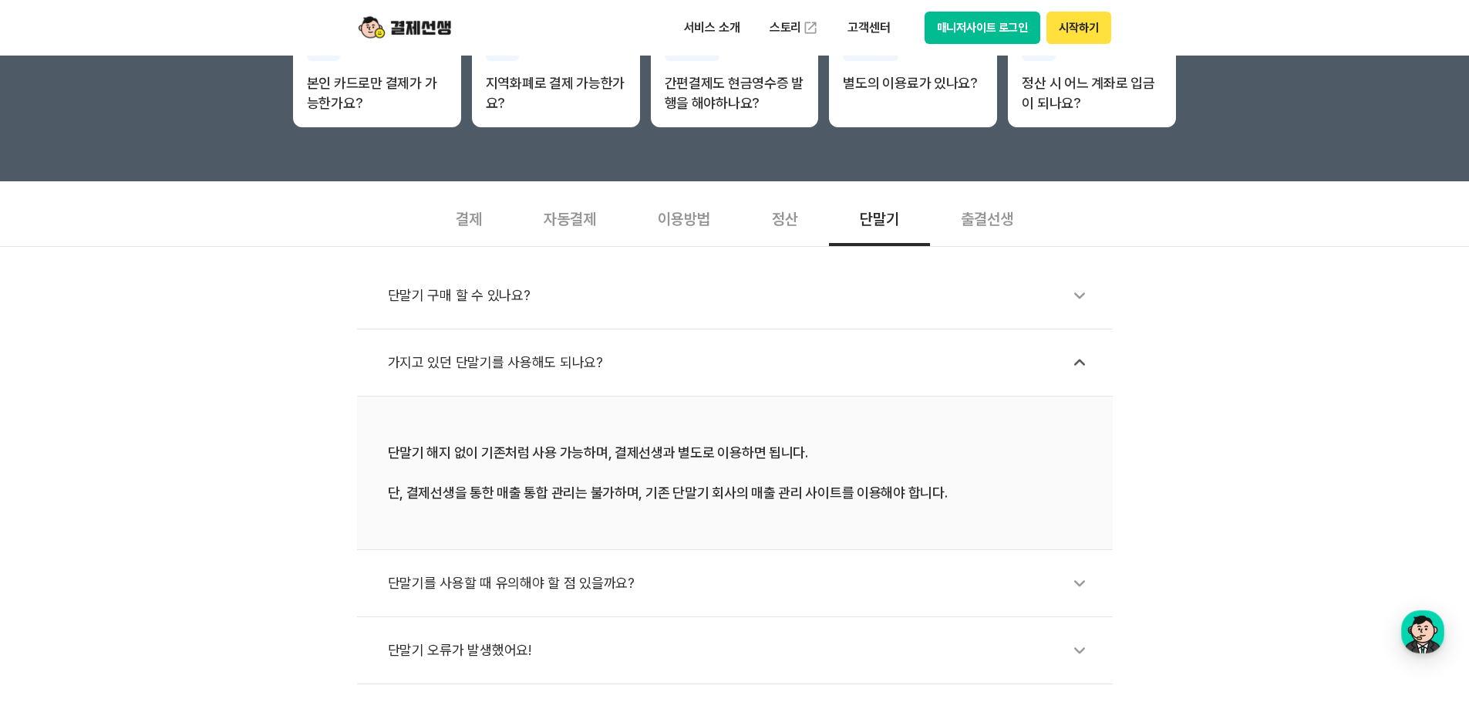
click at [760, 227] on div "정산" at bounding box center [785, 217] width 88 height 57
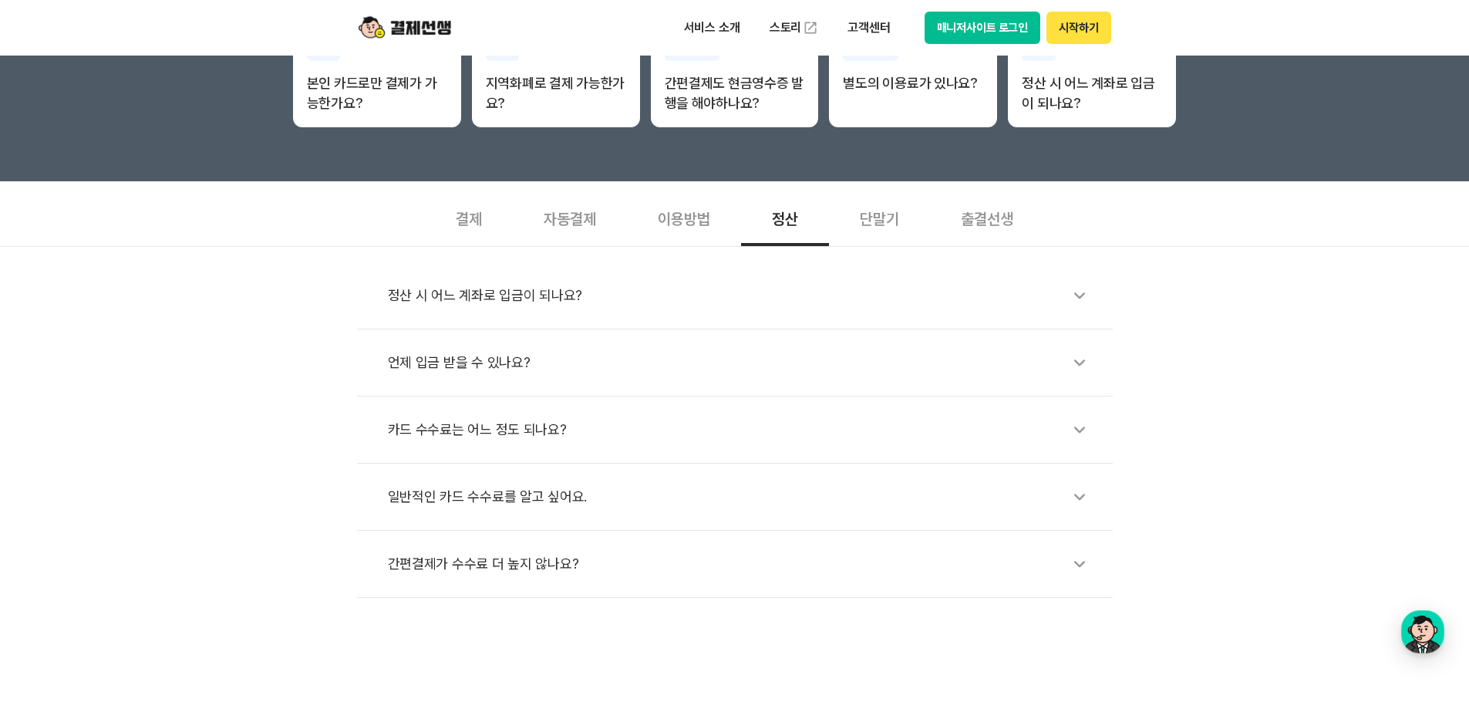
click at [588, 585] on li "간편결제가 수수료 더 높지 않나요?" at bounding box center [735, 564] width 756 height 67
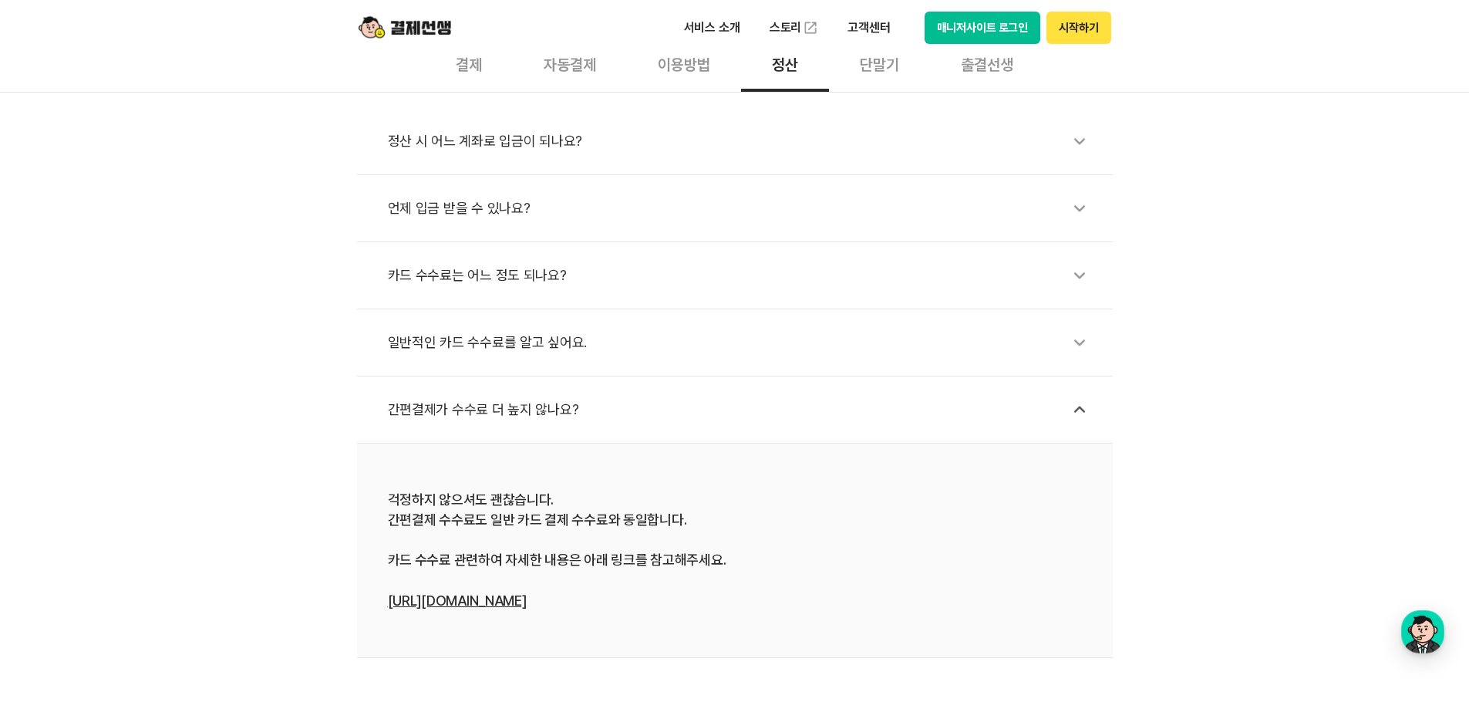
scroll to position [463, 0]
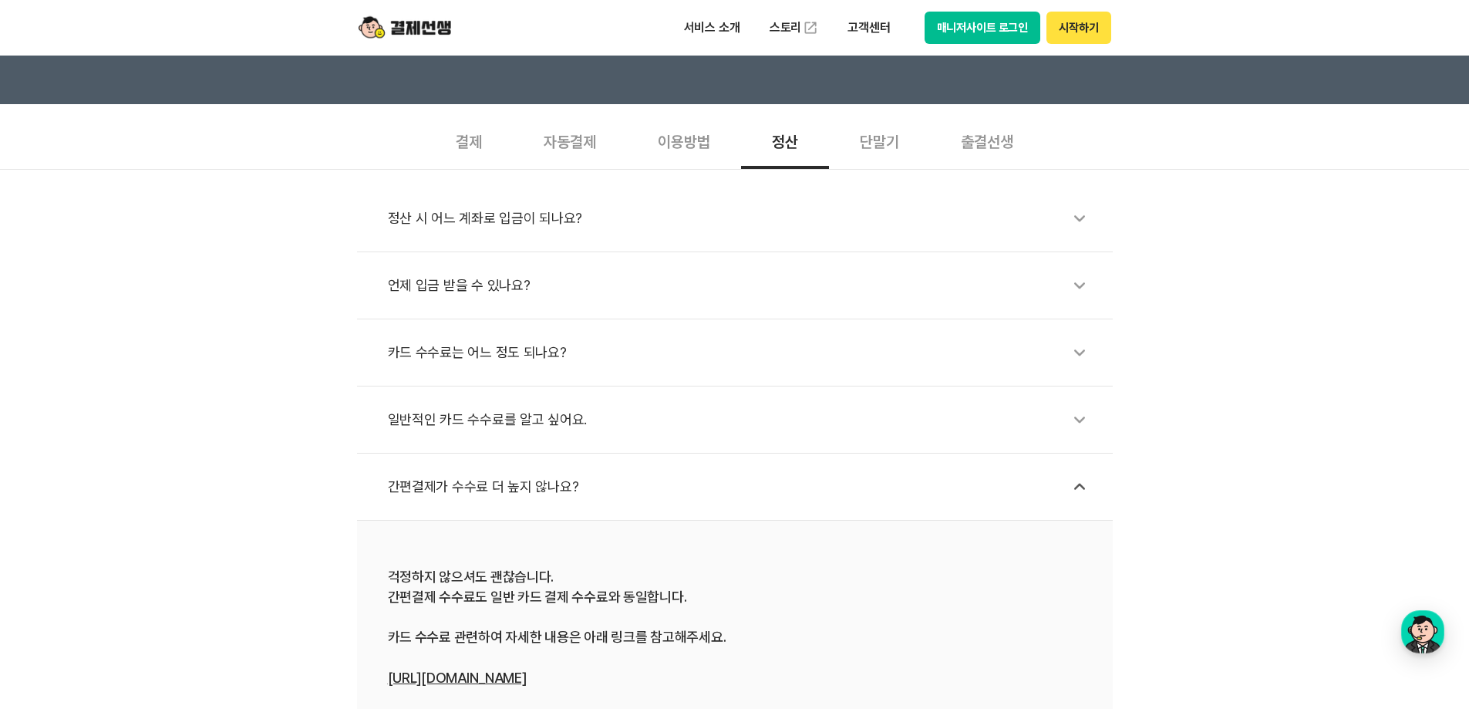
click at [1013, 140] on div "출결선생" at bounding box center [987, 140] width 114 height 57
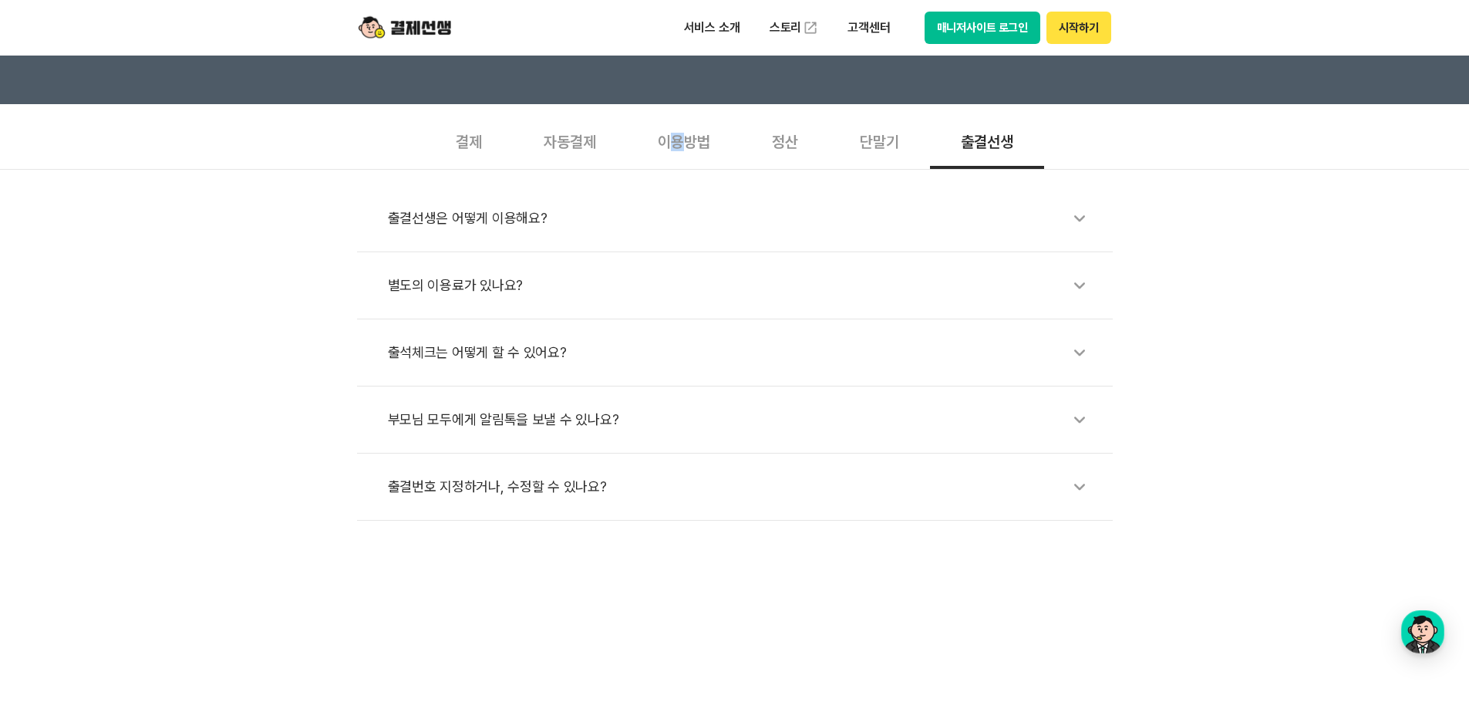
click at [677, 143] on div "이용방법" at bounding box center [684, 140] width 114 height 57
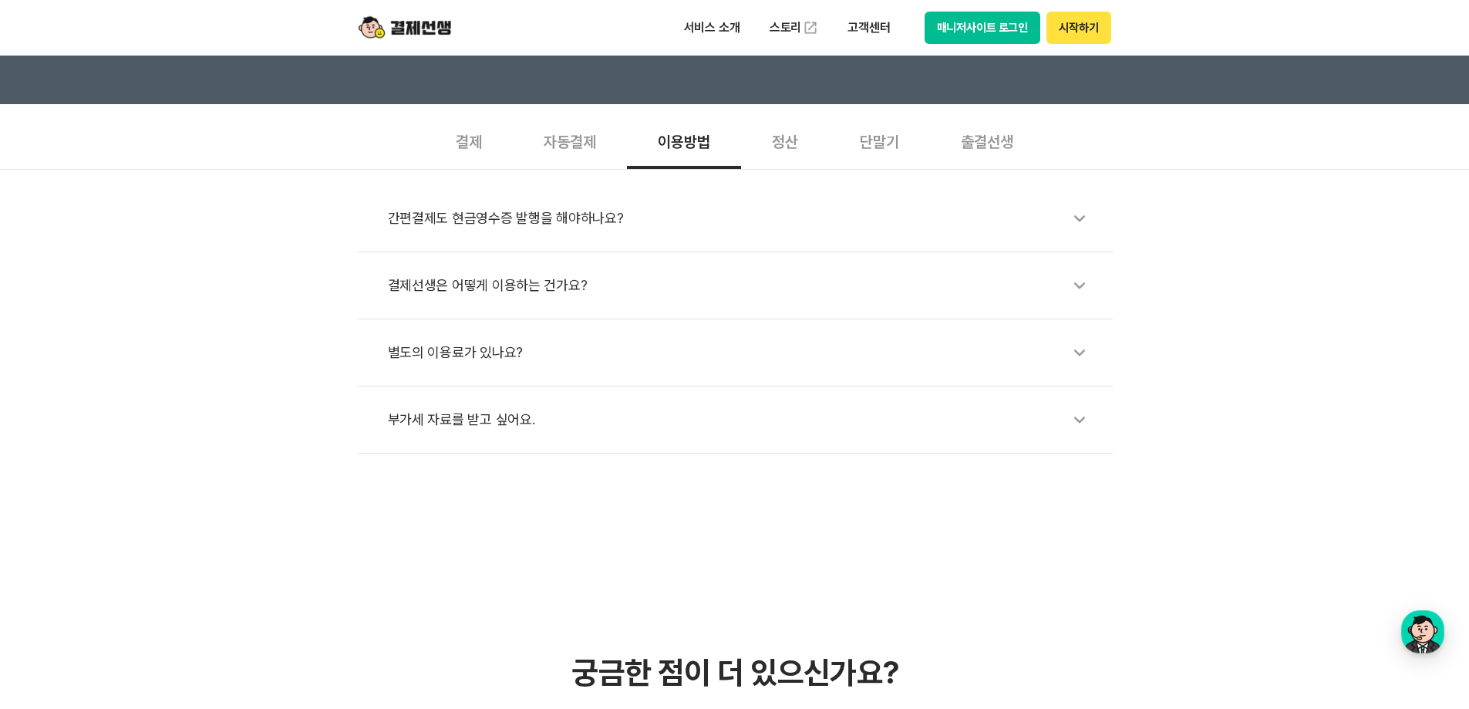
click at [598, 284] on div "결제선생은 어떻게 이용하는 건가요?" at bounding box center [742, 285] width 709 height 35
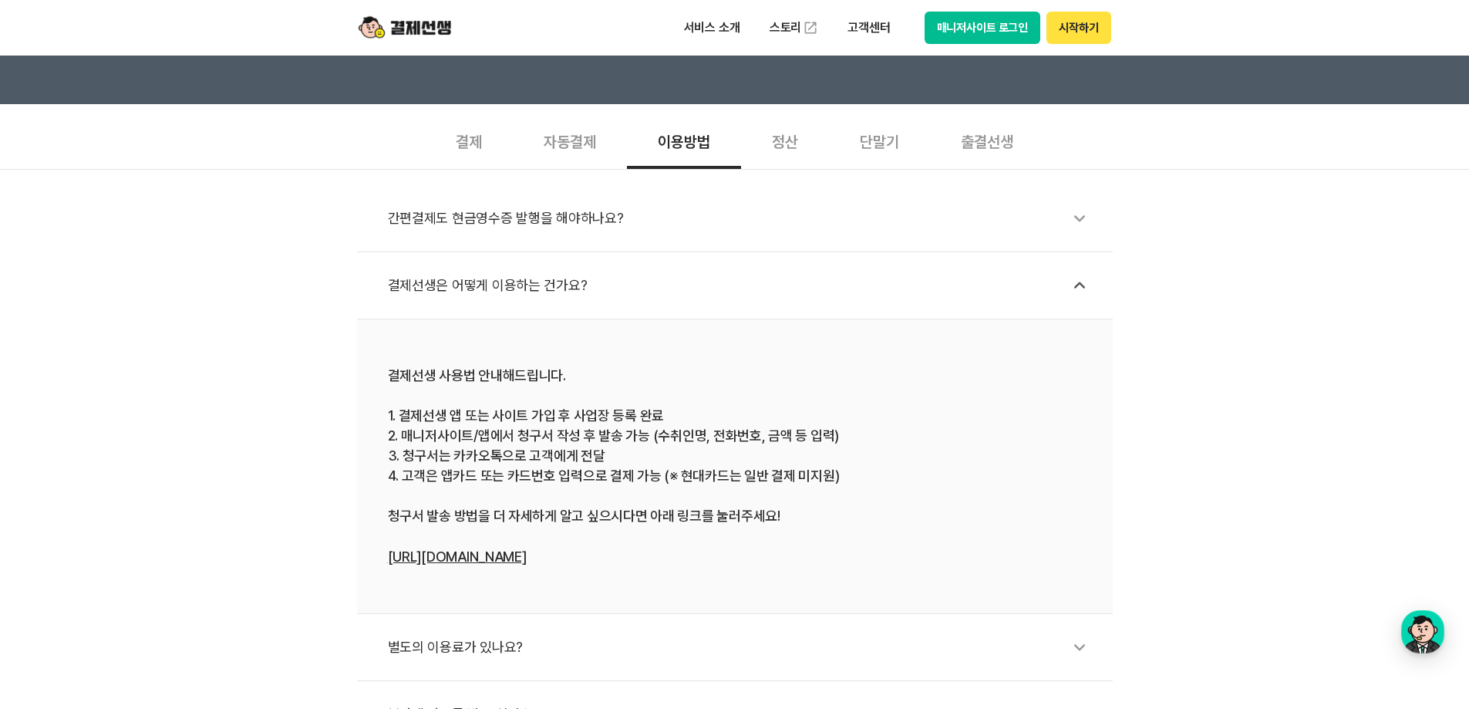
click at [578, 227] on div "간편결제도 현금영수증 발행을 해야하나요?" at bounding box center [742, 217] width 709 height 35
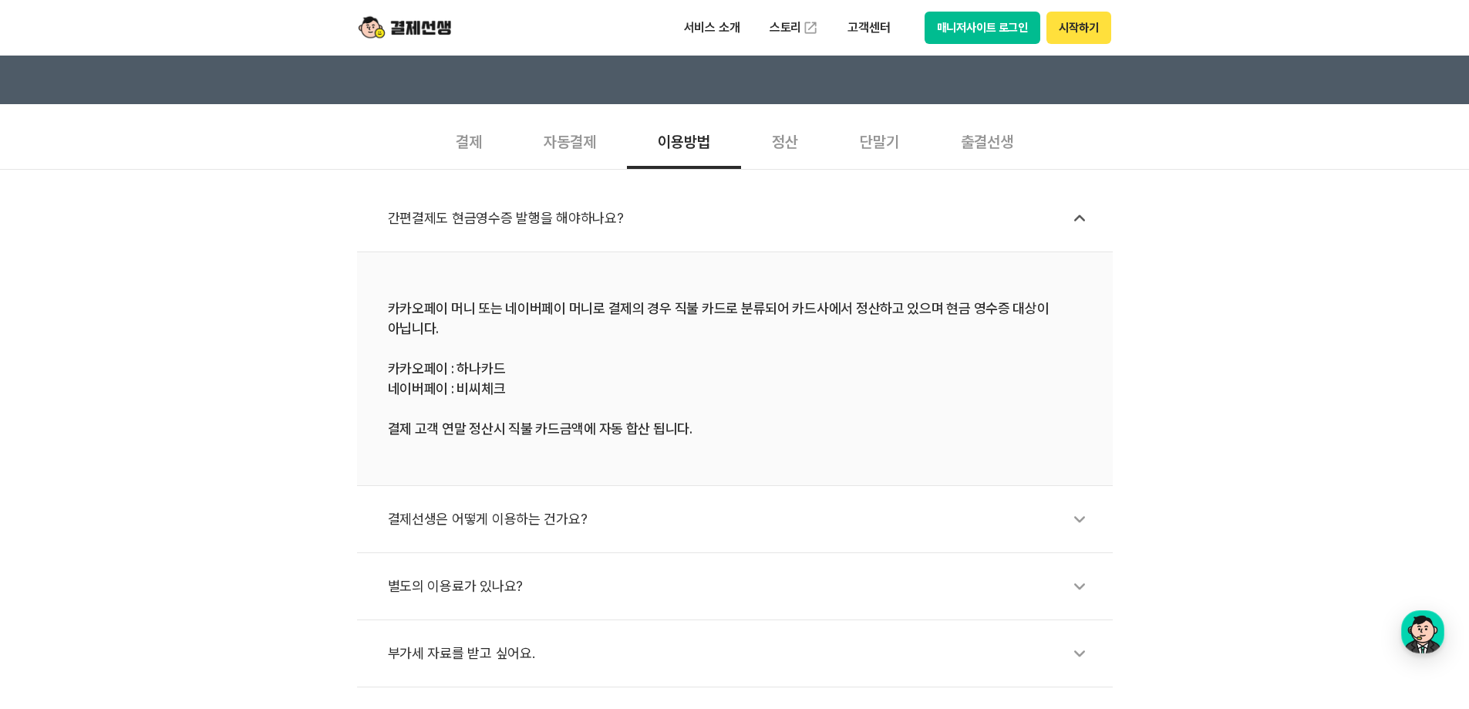
click at [535, 520] on div "결제선생은 어떻게 이용하는 건가요?" at bounding box center [742, 518] width 709 height 35
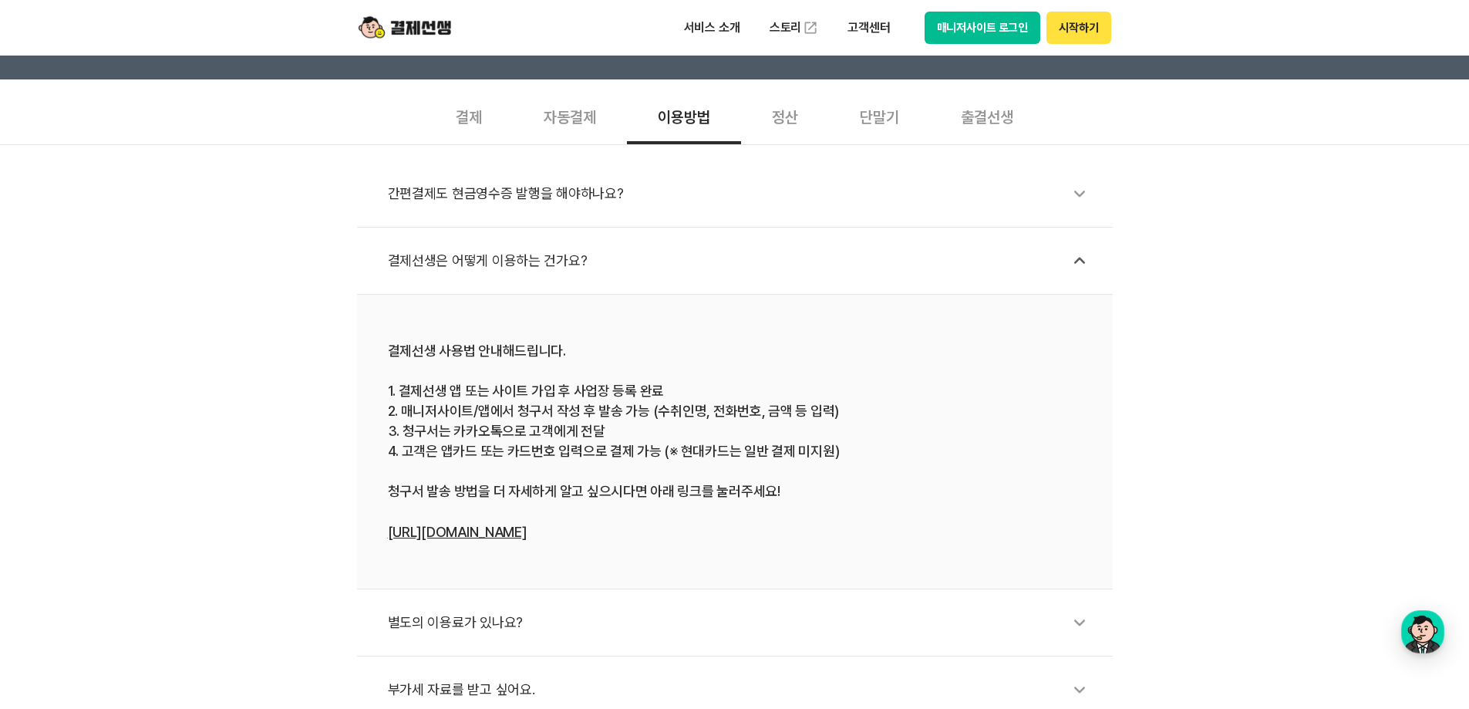
scroll to position [386, 0]
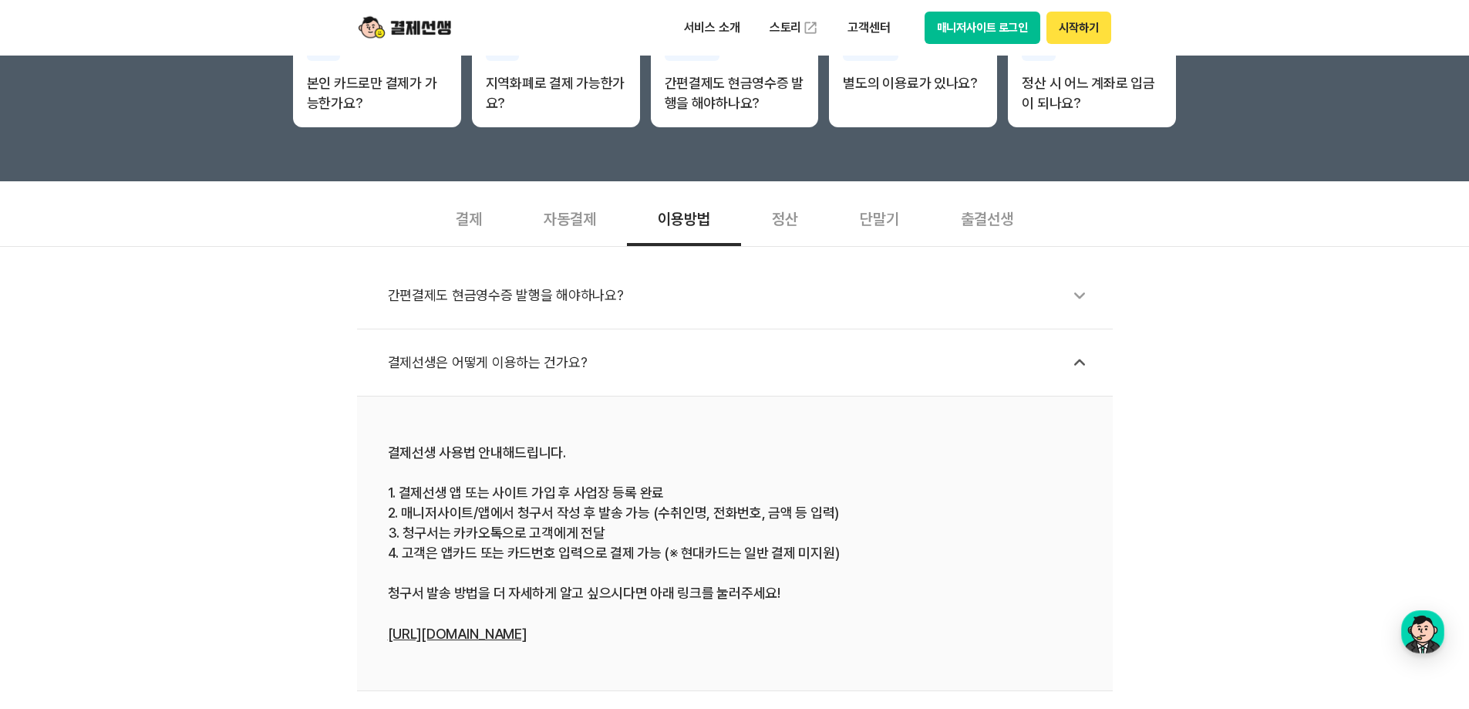
click at [811, 224] on div "정산" at bounding box center [785, 217] width 88 height 57
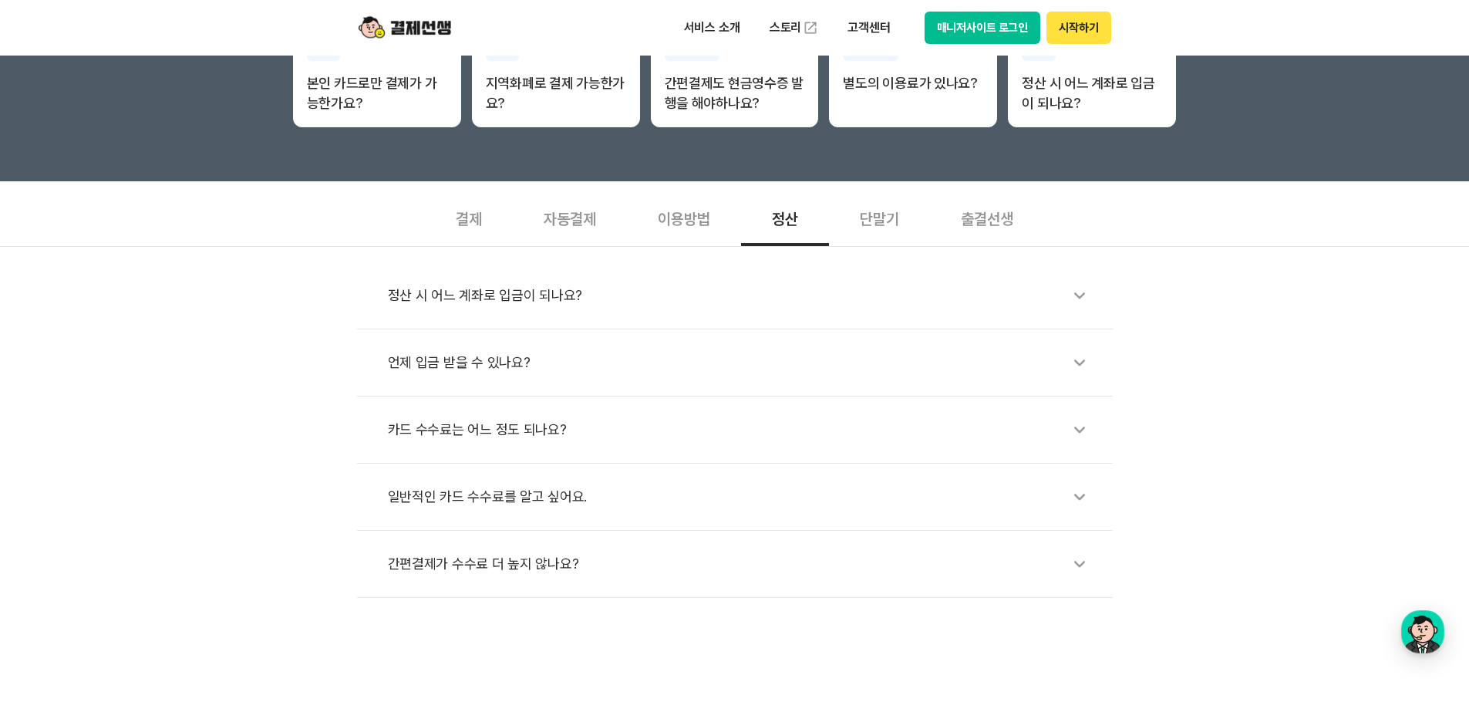
click at [577, 246] on div "정산 시 어느 계좌로 입금이 되나요? 언제 입금 받을 수 있나요? 카드 수수료는 어느 정도 되나요? 일반적인 카드 수수료를 알고 싶어요. 간편…" at bounding box center [734, 422] width 1469 height 352
click at [578, 217] on div "자동결제" at bounding box center [570, 217] width 114 height 57
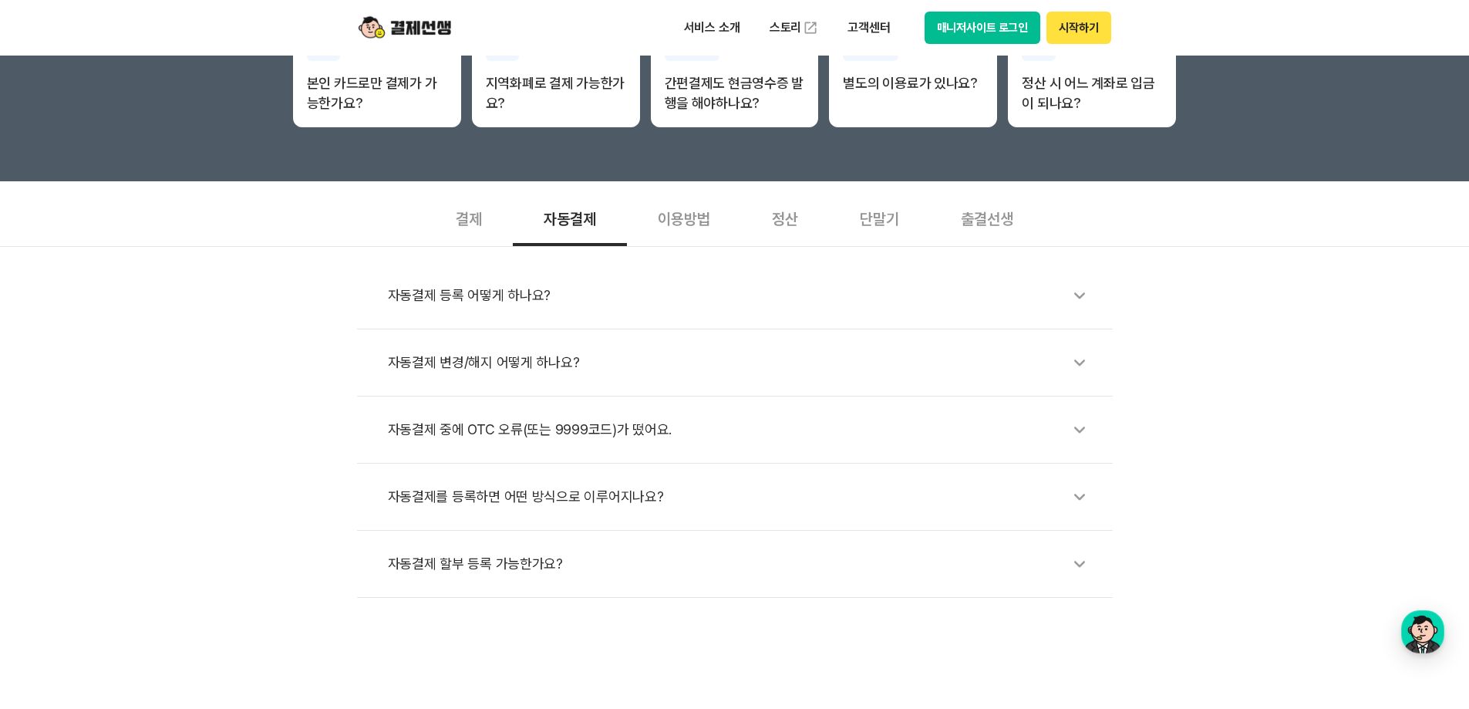
click at [366, 279] on li "자동결제 등록 어떻게 하나요?" at bounding box center [735, 295] width 756 height 67
